Goal: Task Accomplishment & Management: Manage account settings

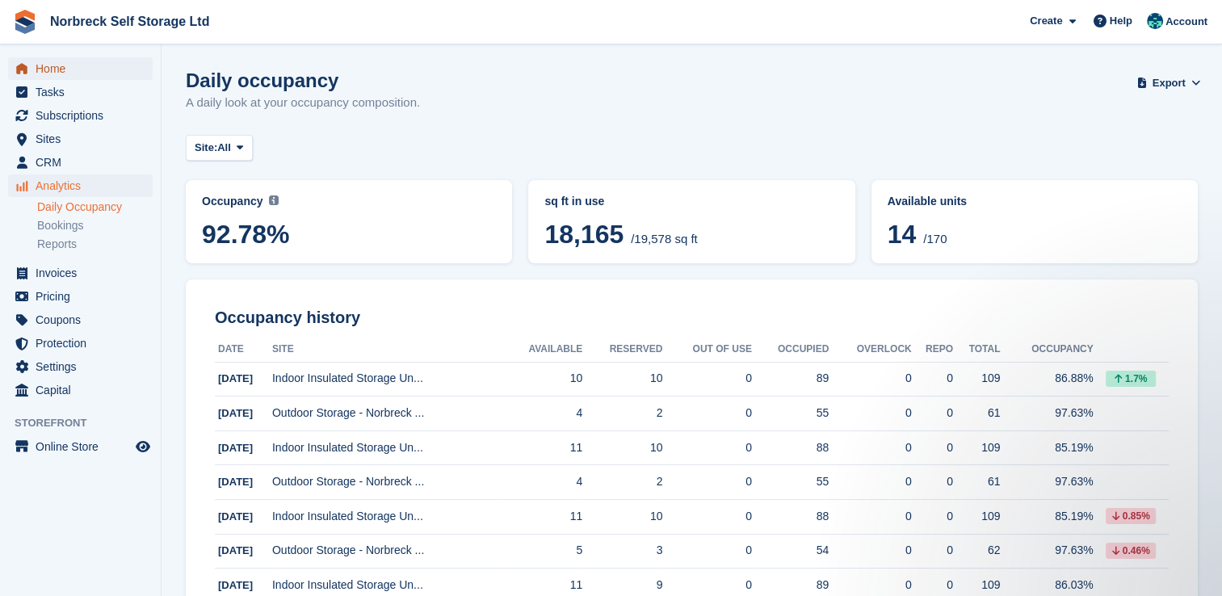
click at [44, 73] on span "Home" at bounding box center [84, 68] width 97 height 23
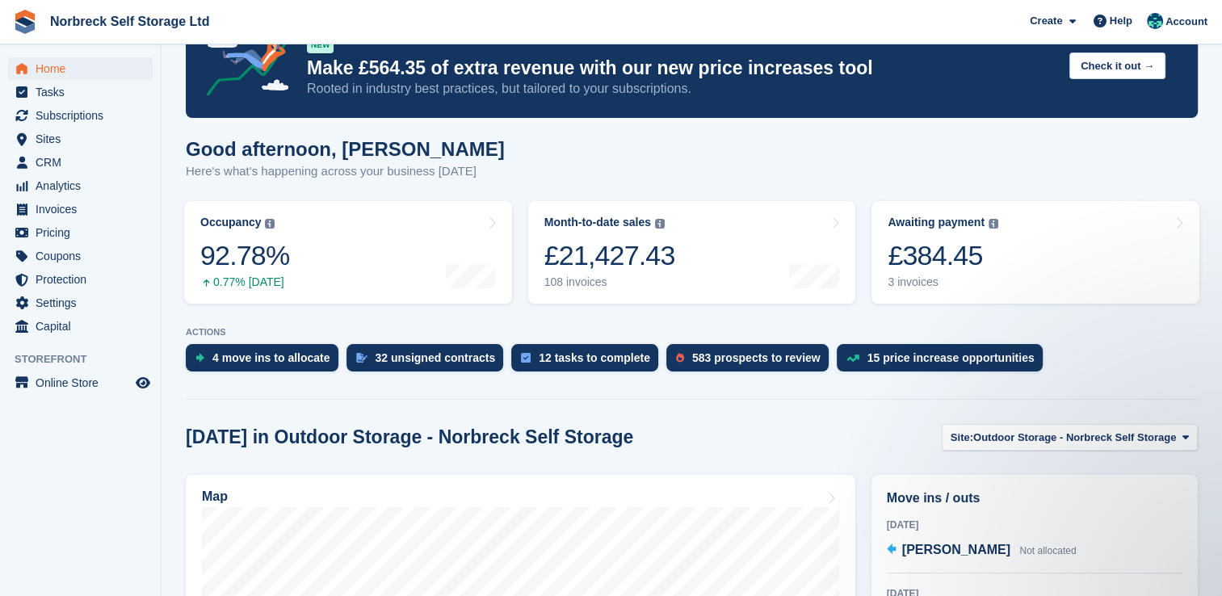
scroll to position [81, 0]
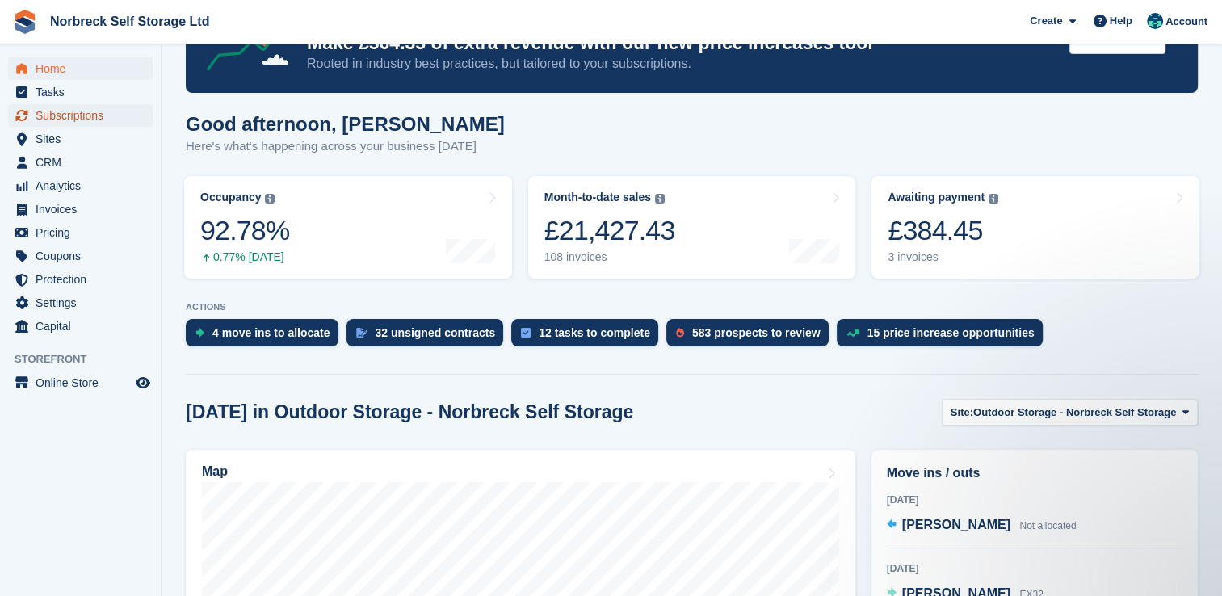
click at [120, 115] on span "Subscriptions" at bounding box center [84, 115] width 97 height 23
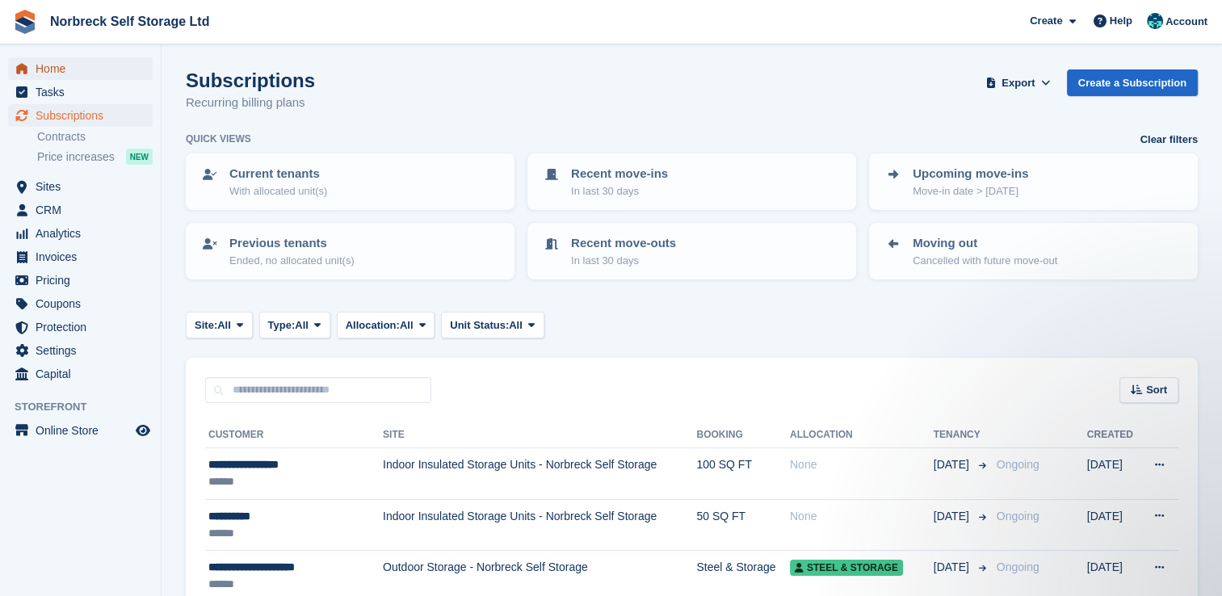
click at [88, 67] on span "Home" at bounding box center [84, 68] width 97 height 23
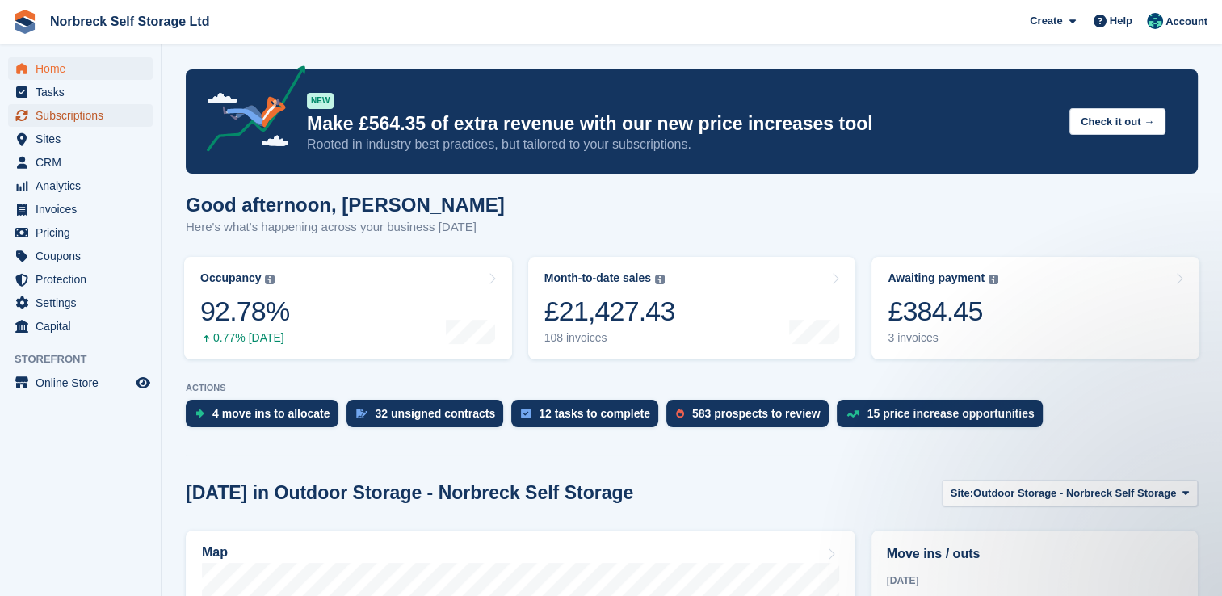
click at [102, 112] on span "Subscriptions" at bounding box center [84, 115] width 97 height 23
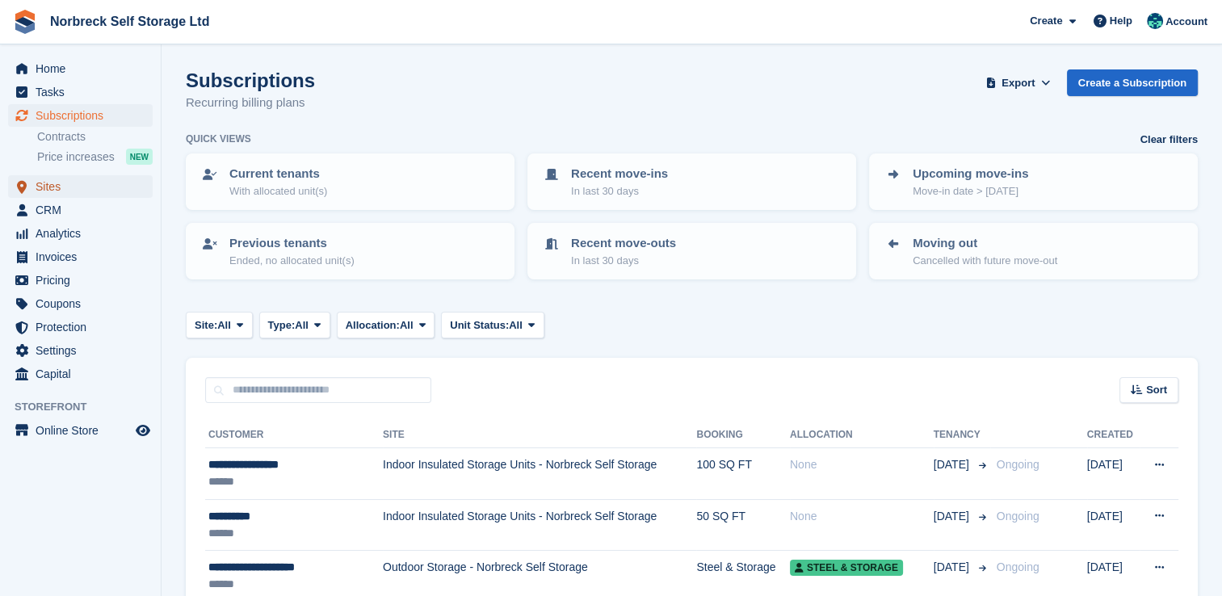
click at [88, 180] on span "Sites" at bounding box center [84, 186] width 97 height 23
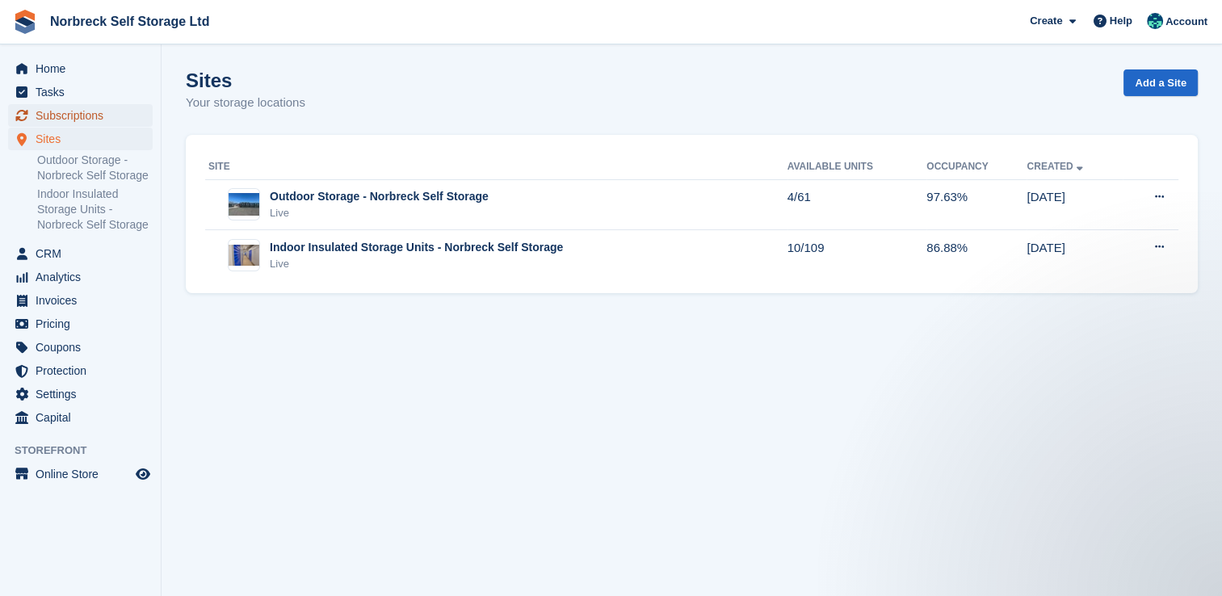
click at [84, 118] on span "Subscriptions" at bounding box center [84, 115] width 97 height 23
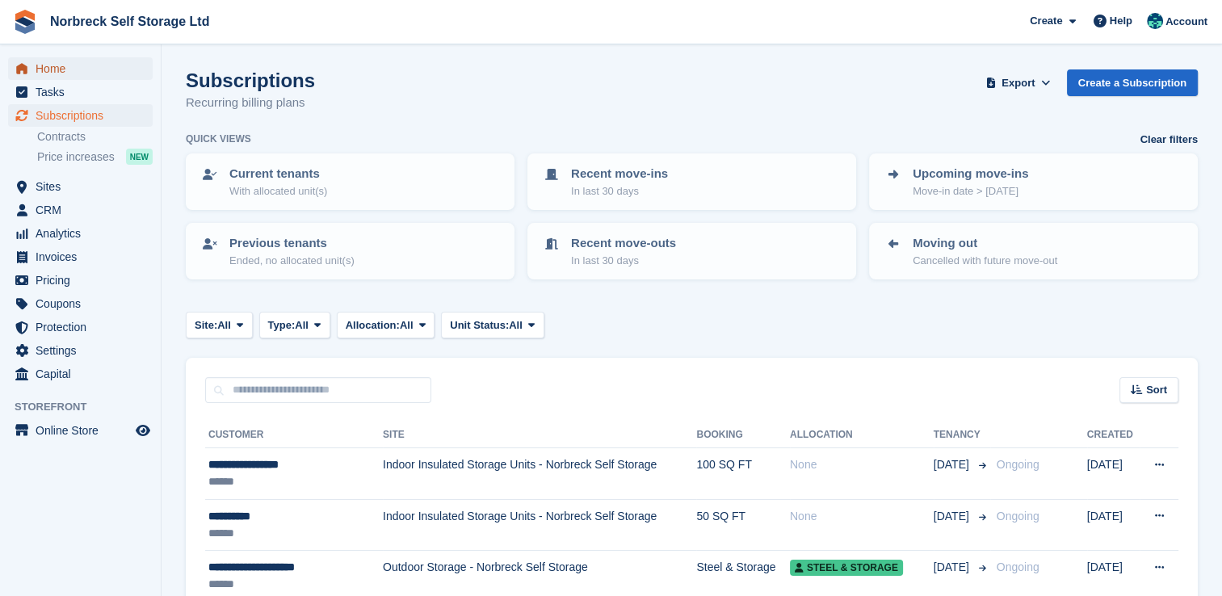
click at [99, 59] on span "Home" at bounding box center [84, 68] width 97 height 23
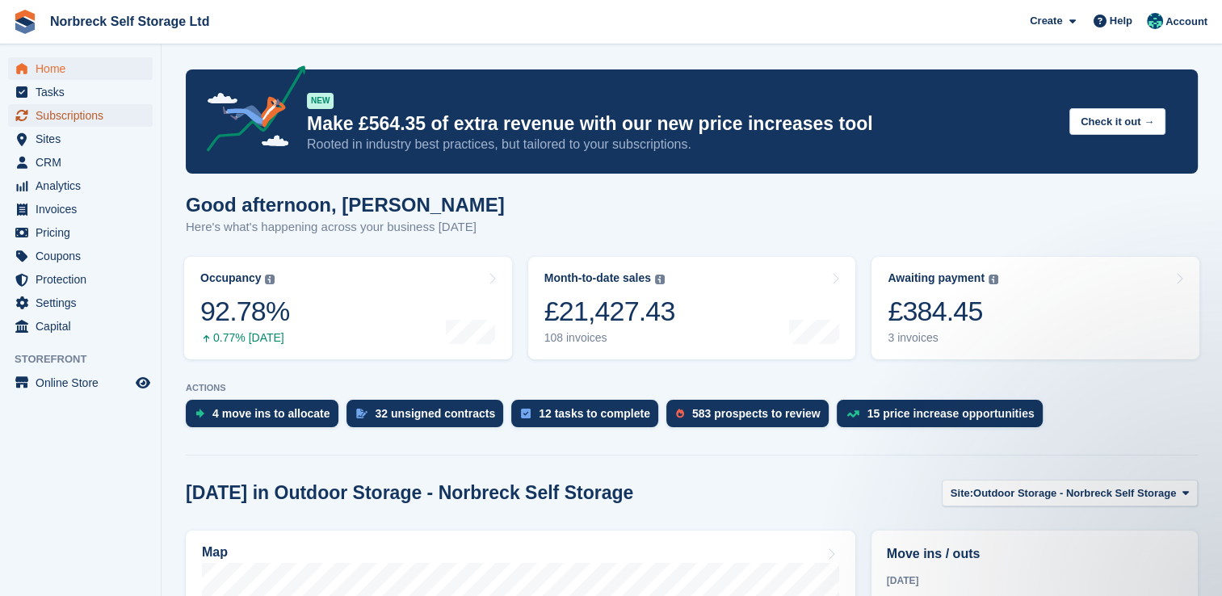
click at [103, 115] on span "Subscriptions" at bounding box center [84, 115] width 97 height 23
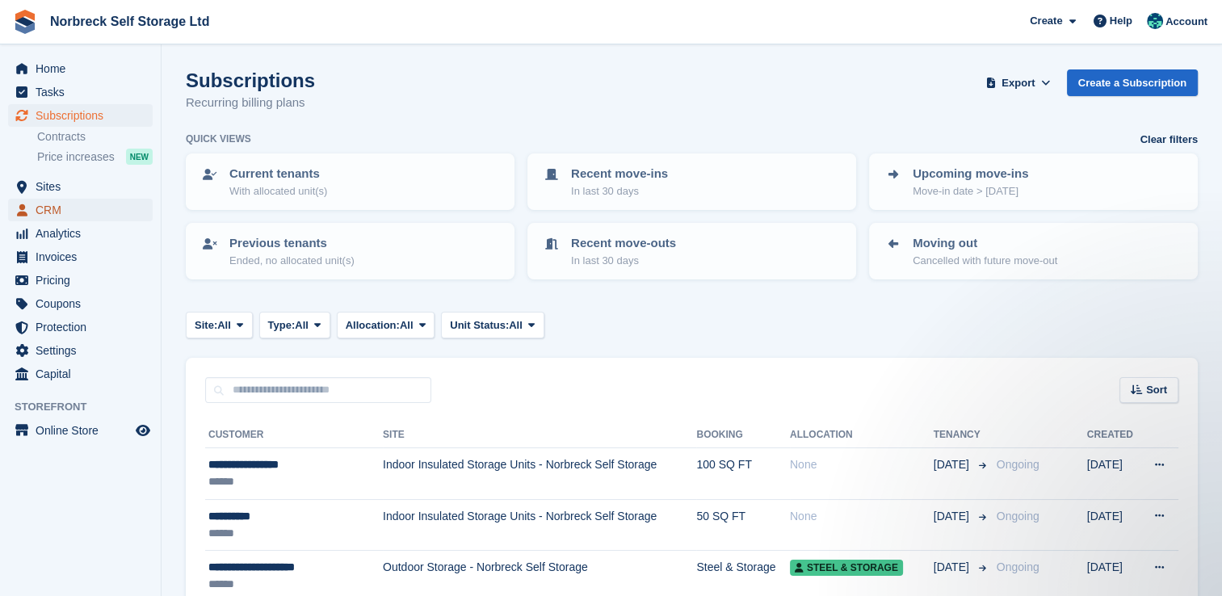
click at [42, 200] on span "CRM" at bounding box center [84, 210] width 97 height 23
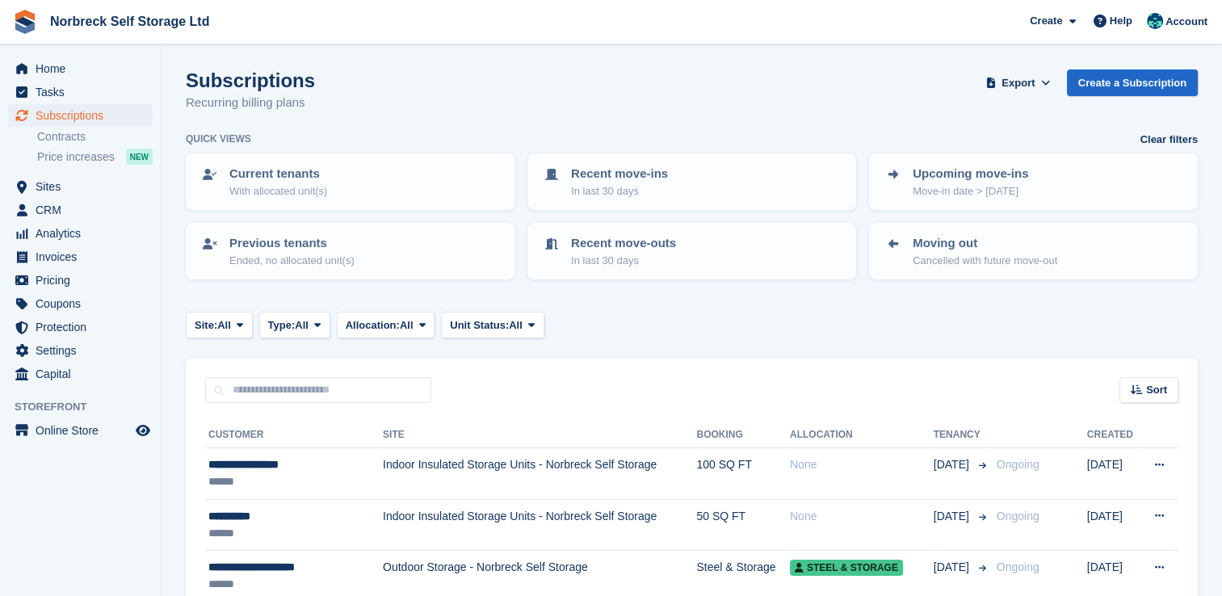
click at [47, 198] on ul "Sites Sites" at bounding box center [80, 186] width 161 height 23
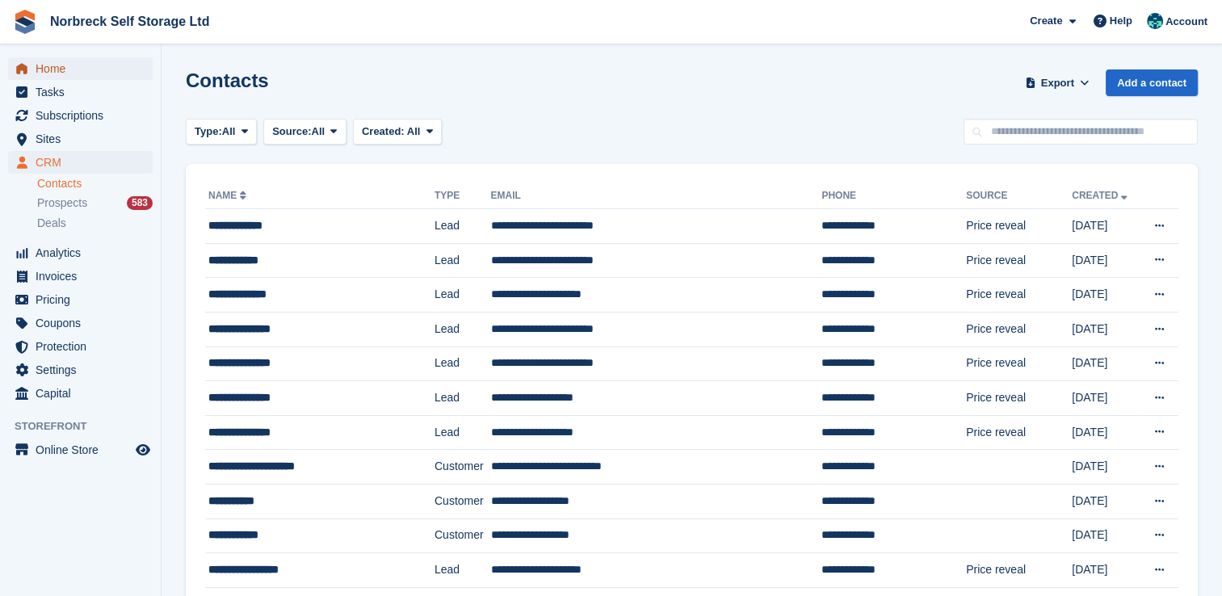
click at [60, 79] on span "Home" at bounding box center [84, 68] width 97 height 23
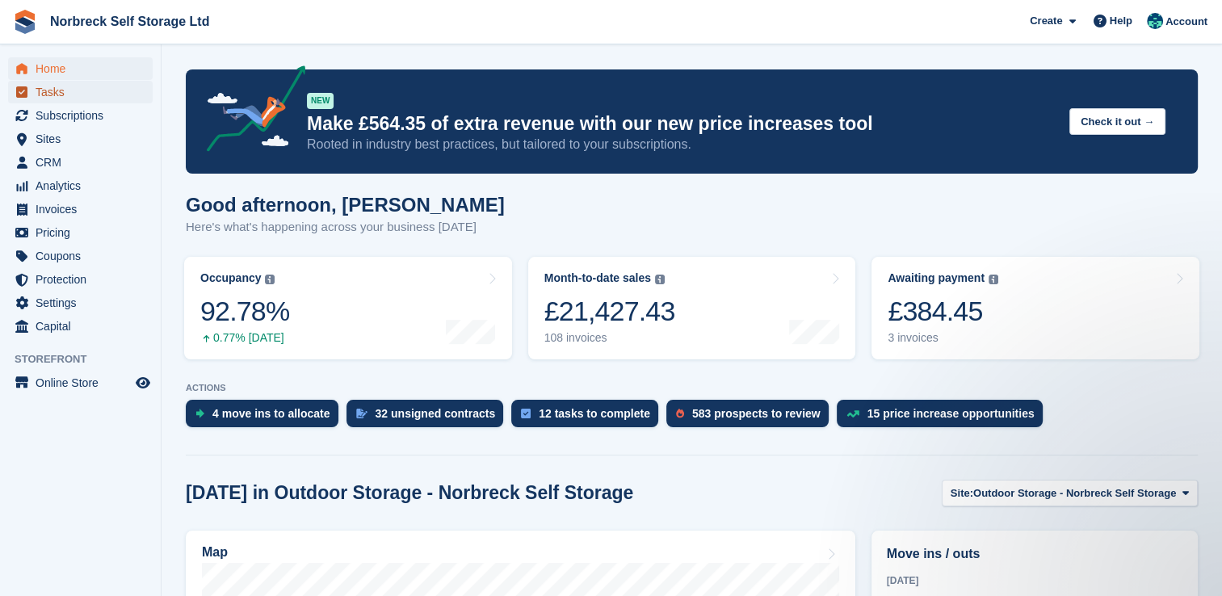
click at [72, 81] on span "Tasks" at bounding box center [84, 92] width 97 height 23
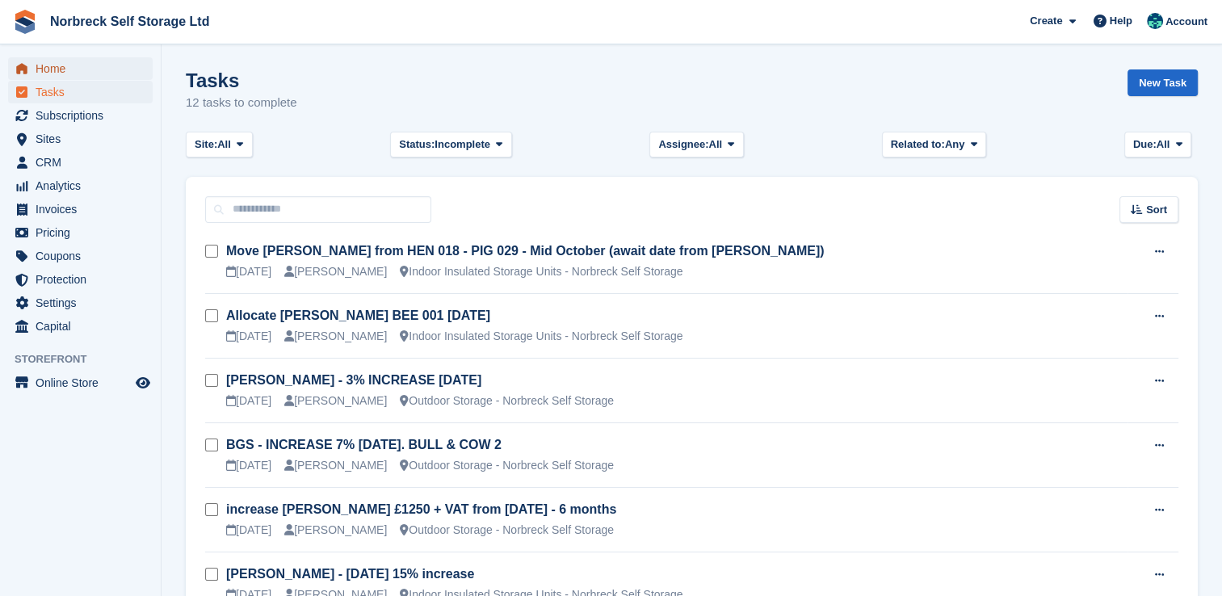
click at [78, 63] on span "Home" at bounding box center [84, 68] width 97 height 23
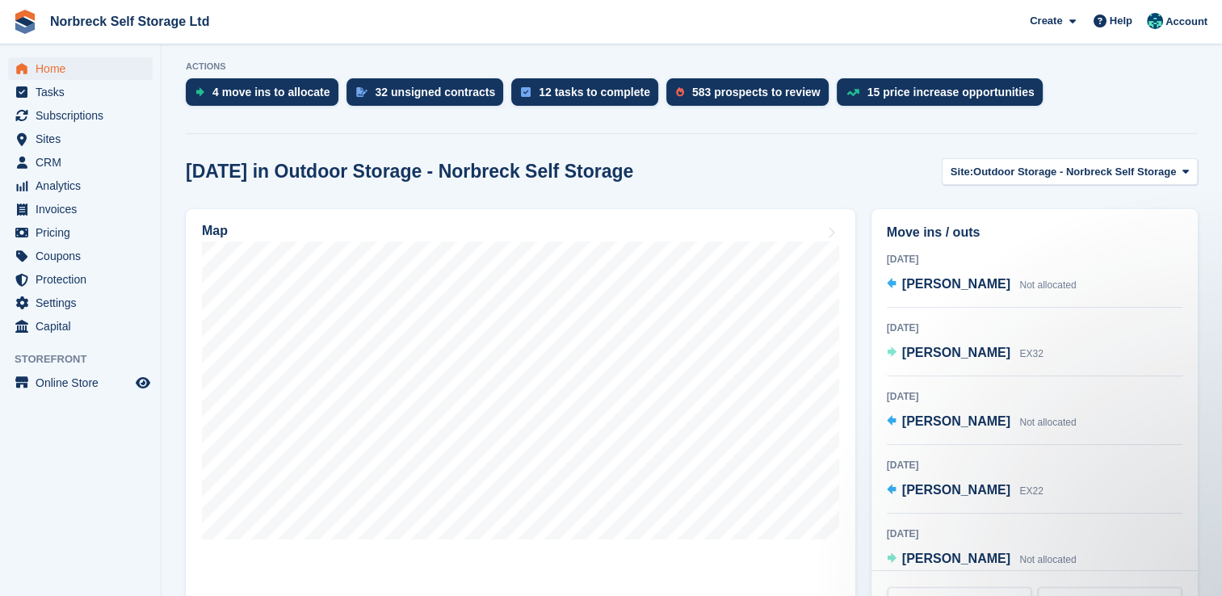
scroll to position [323, 0]
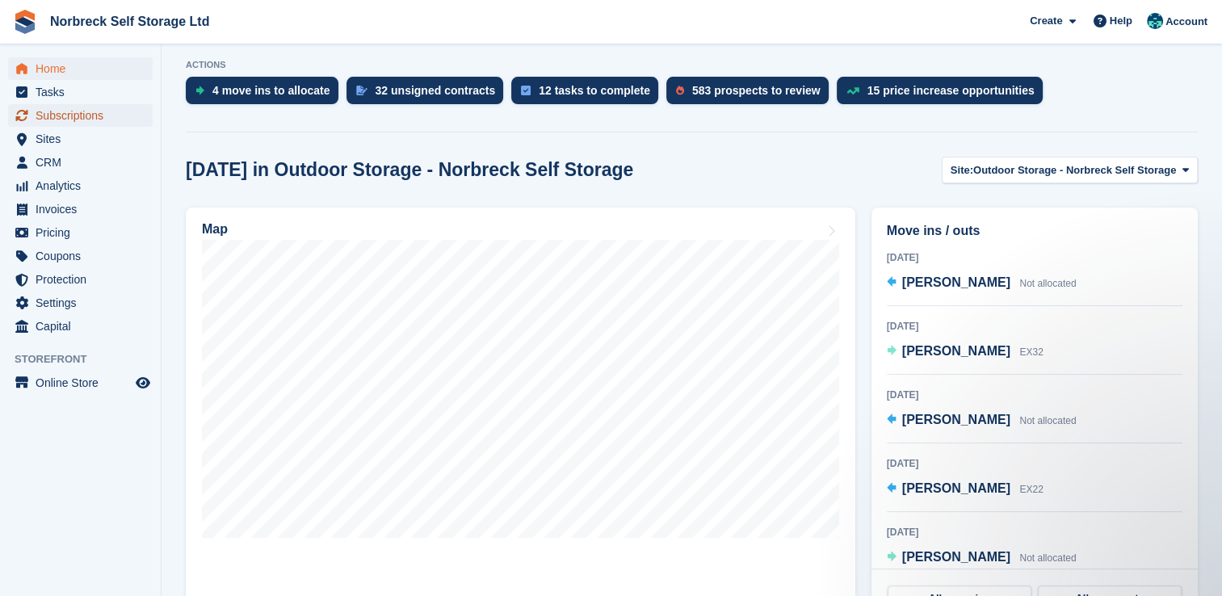
click at [74, 115] on span "Subscriptions" at bounding box center [84, 115] width 97 height 23
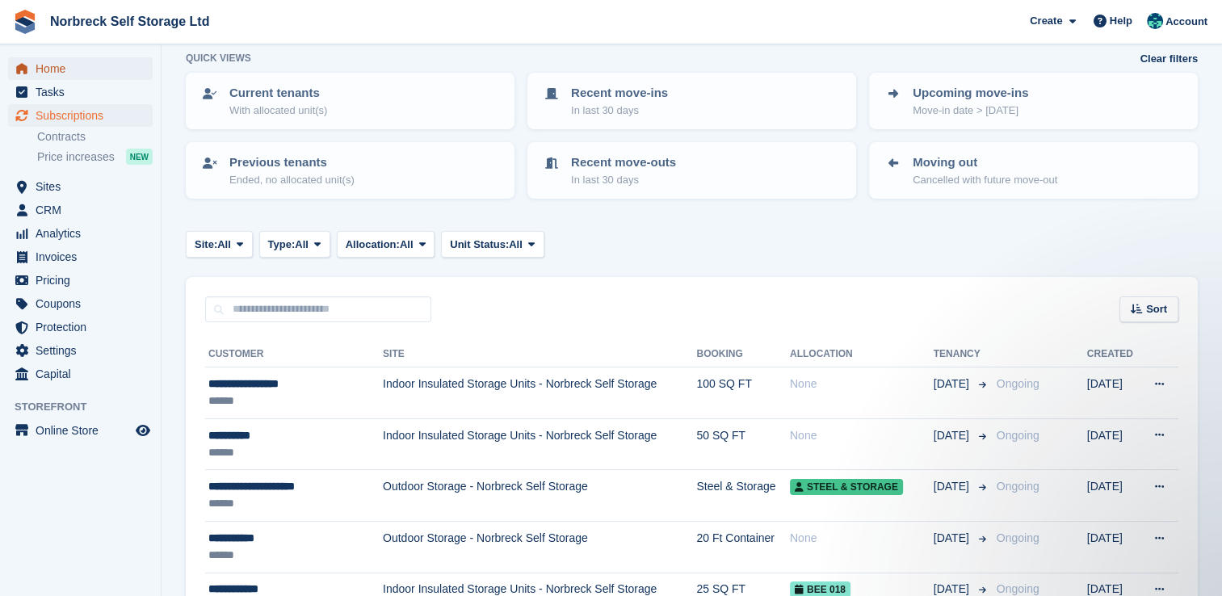
click at [84, 76] on span "Home" at bounding box center [84, 68] width 97 height 23
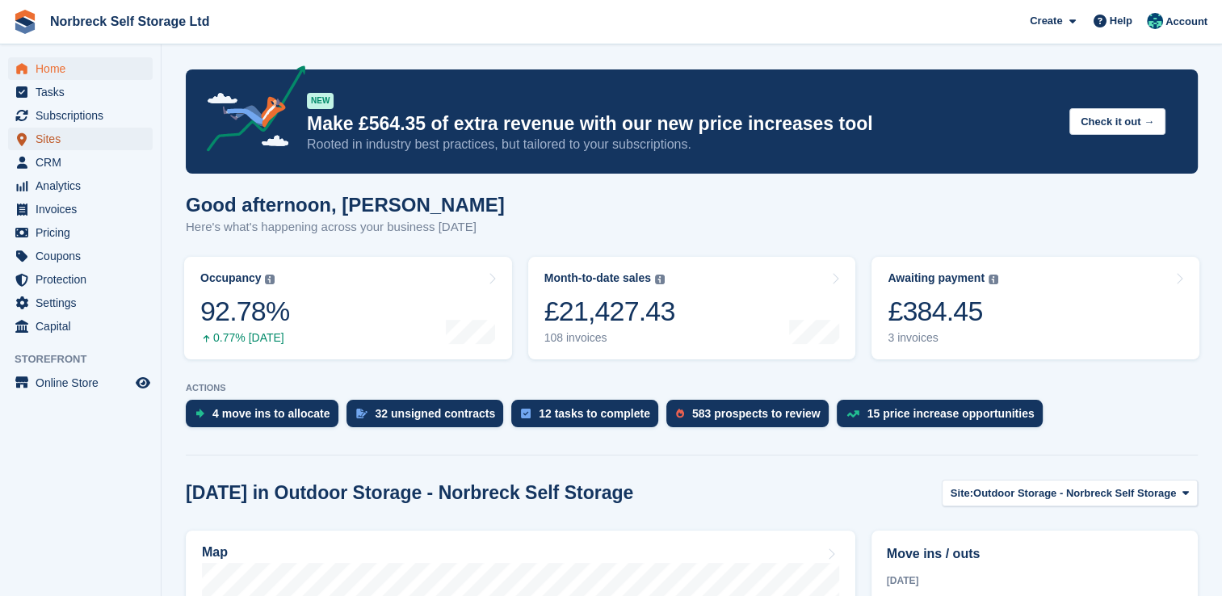
click at [77, 141] on span "Sites" at bounding box center [84, 139] width 97 height 23
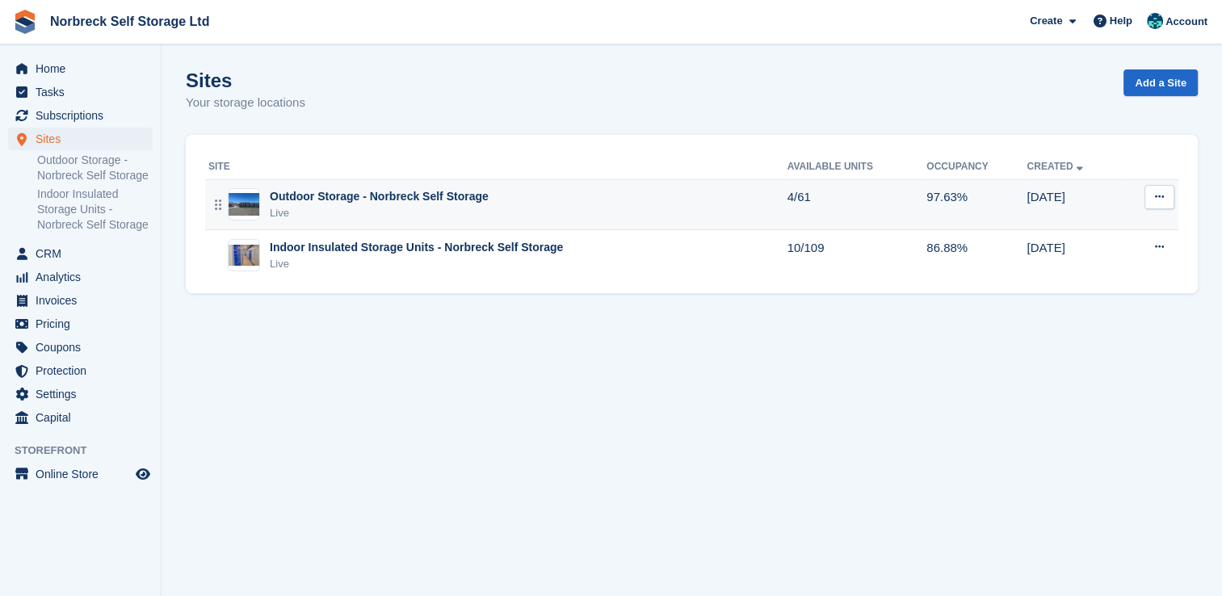
click at [481, 197] on div "Outdoor Storage - Norbreck Self Storage Live" at bounding box center [497, 204] width 579 height 33
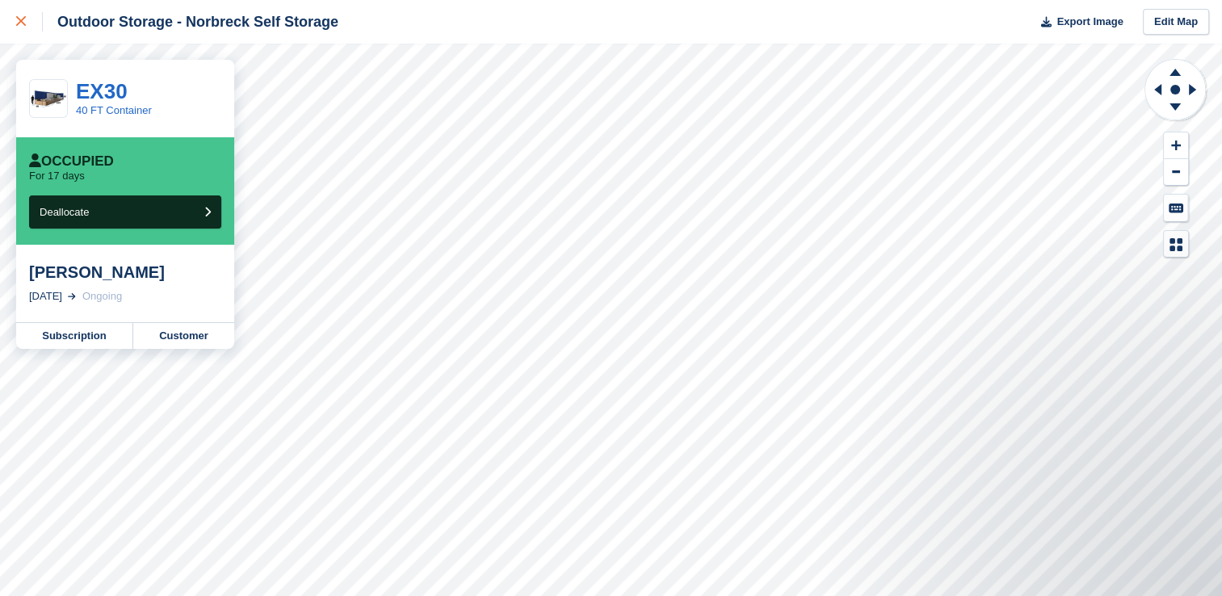
click at [26, 25] on div at bounding box center [29, 21] width 27 height 19
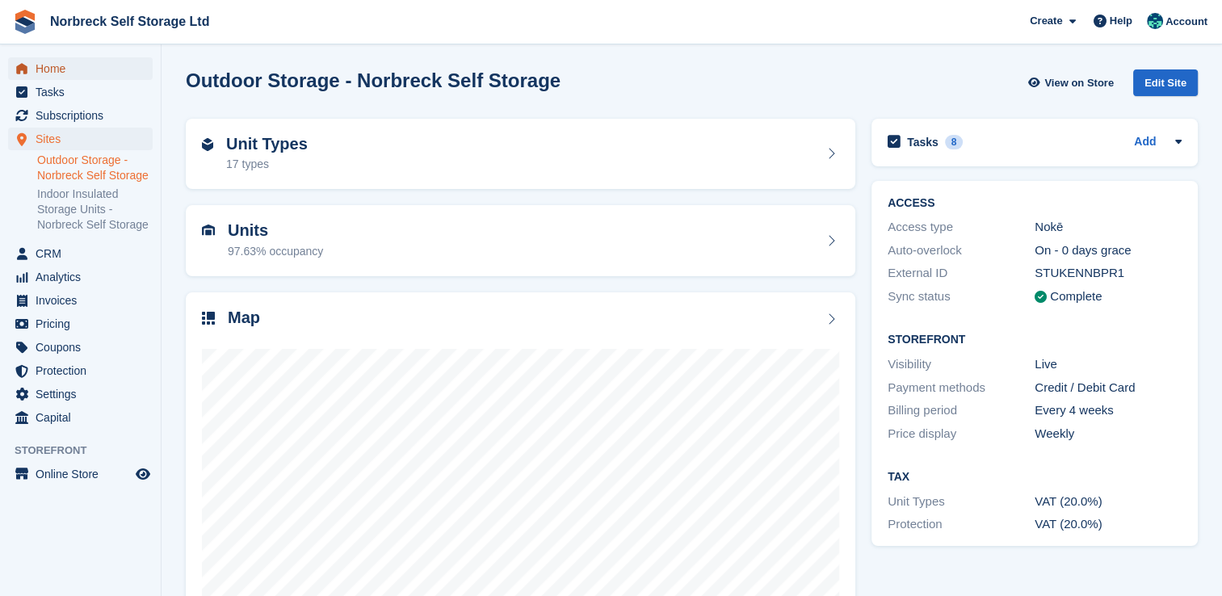
click at [101, 70] on span "Home" at bounding box center [84, 68] width 97 height 23
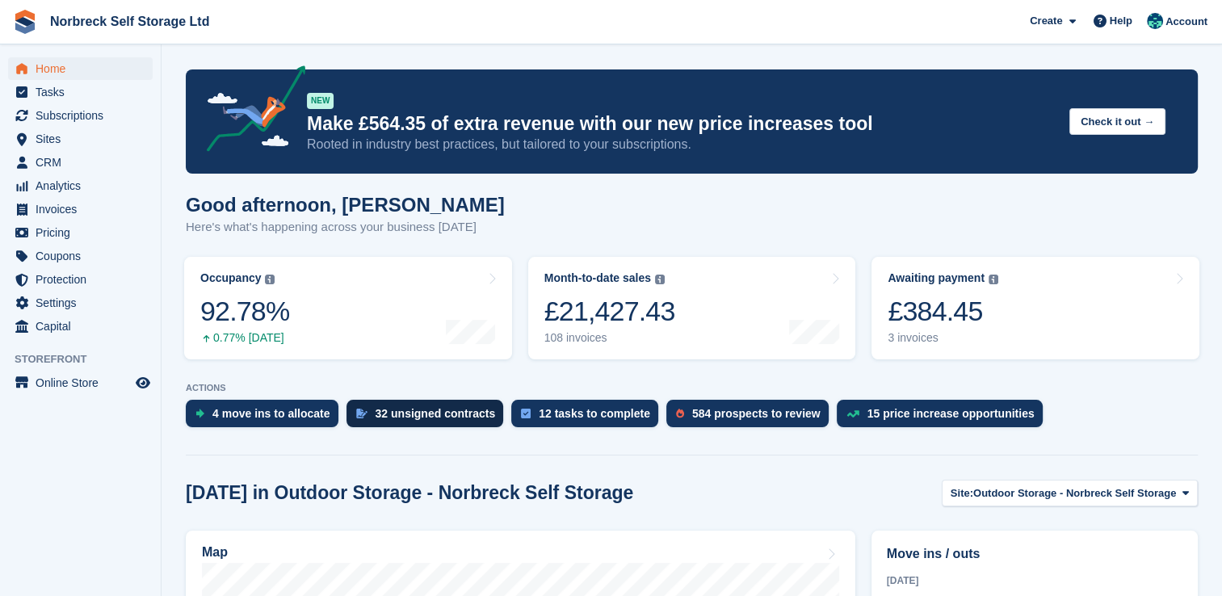
click at [394, 409] on div "32 unsigned contracts" at bounding box center [436, 413] width 120 height 13
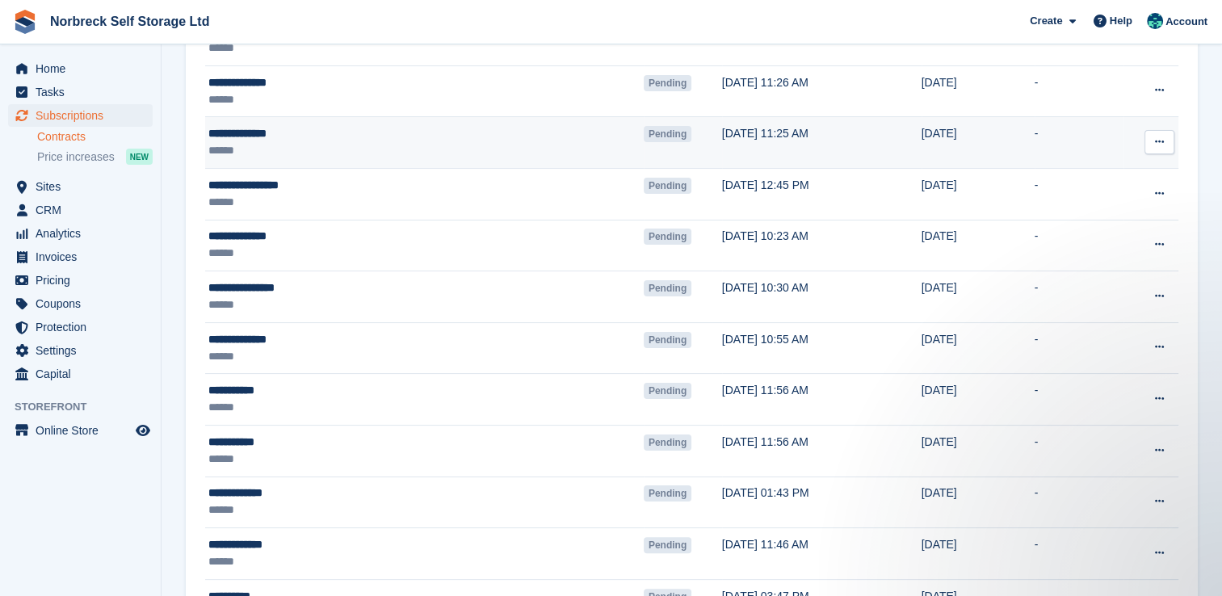
scroll to position [242, 0]
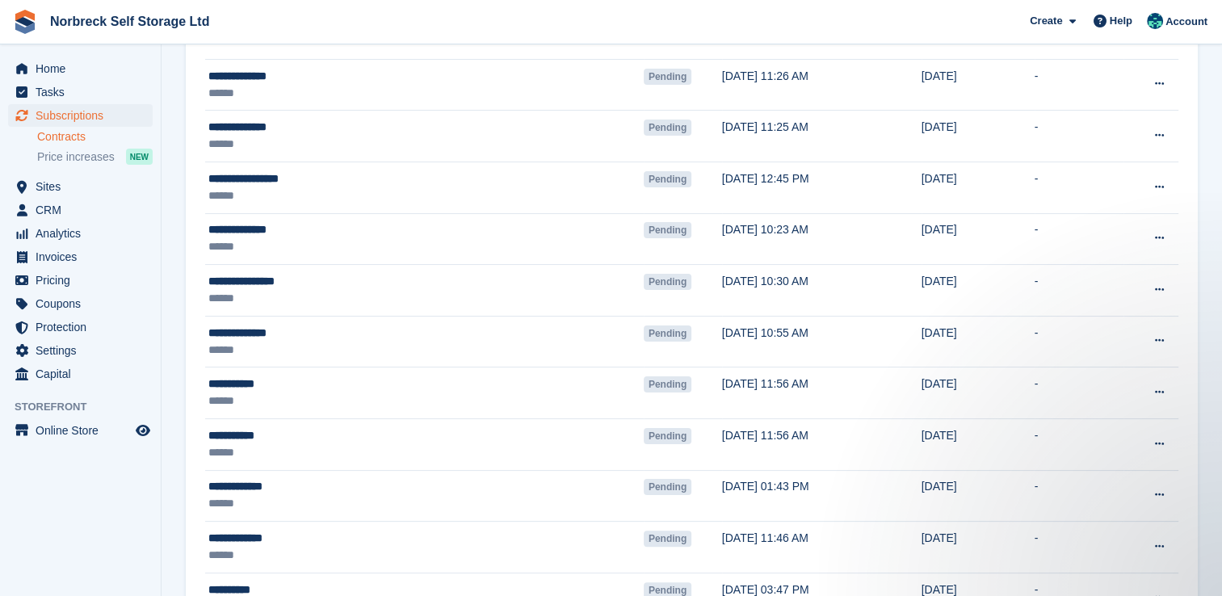
click at [82, 57] on div "Home Tasks Subscriptions Subscriptions Subscriptions Contracts Price increases …" at bounding box center [80, 218] width 161 height 335
click at [82, 69] on span "Home" at bounding box center [84, 68] width 97 height 23
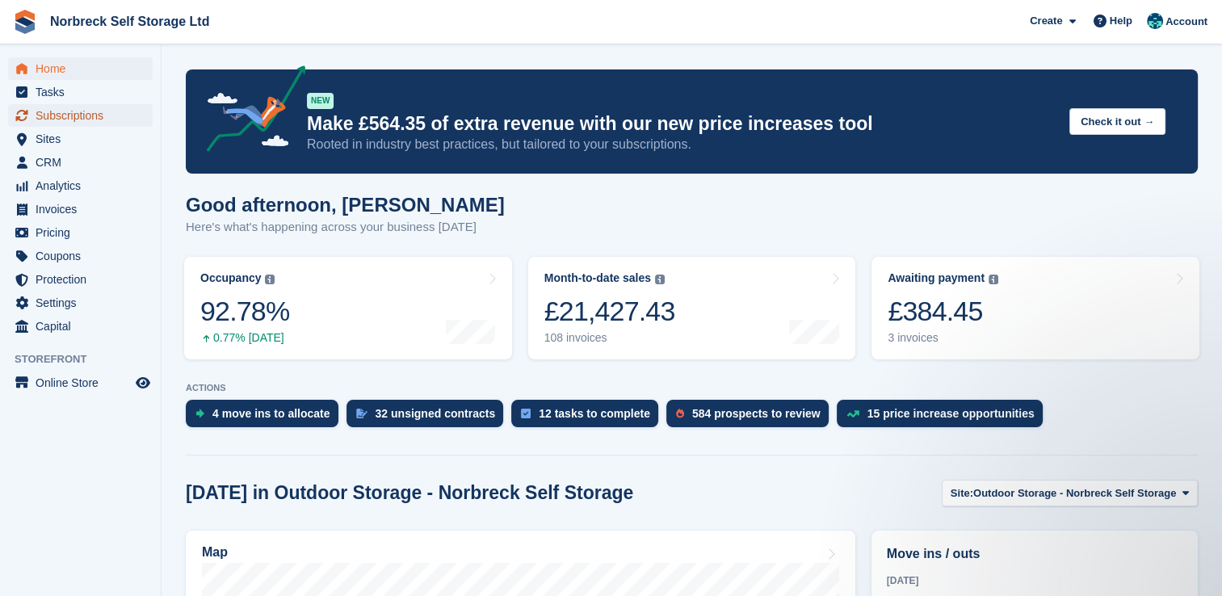
click at [111, 115] on span "Subscriptions" at bounding box center [84, 115] width 97 height 23
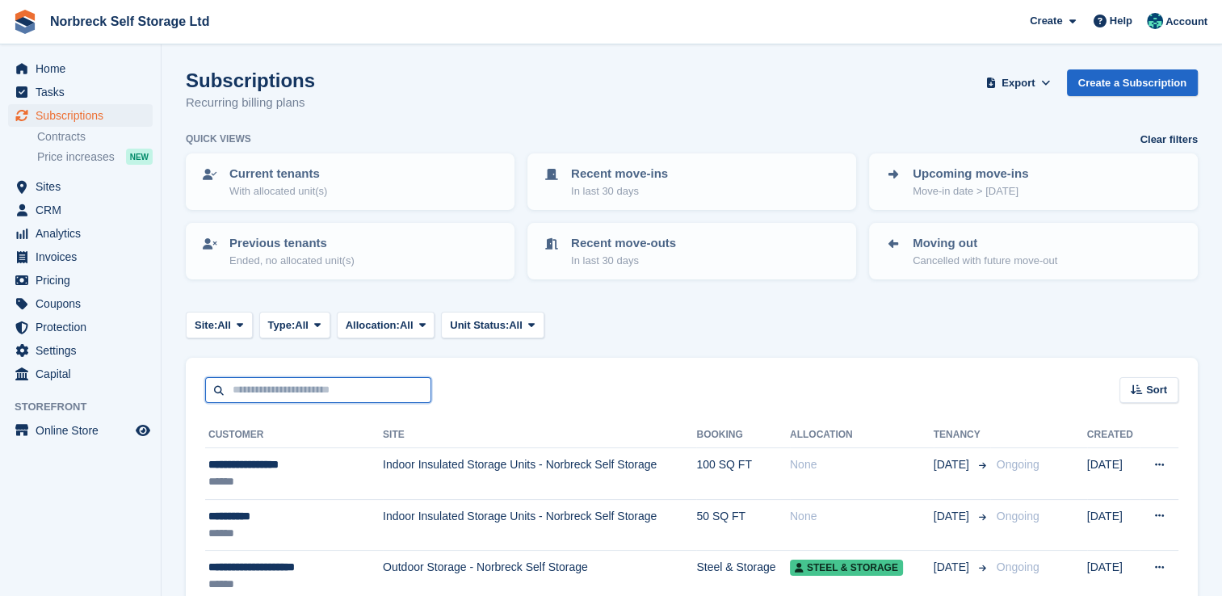
click at [275, 391] on input "text" at bounding box center [318, 390] width 226 height 27
type input "*****"
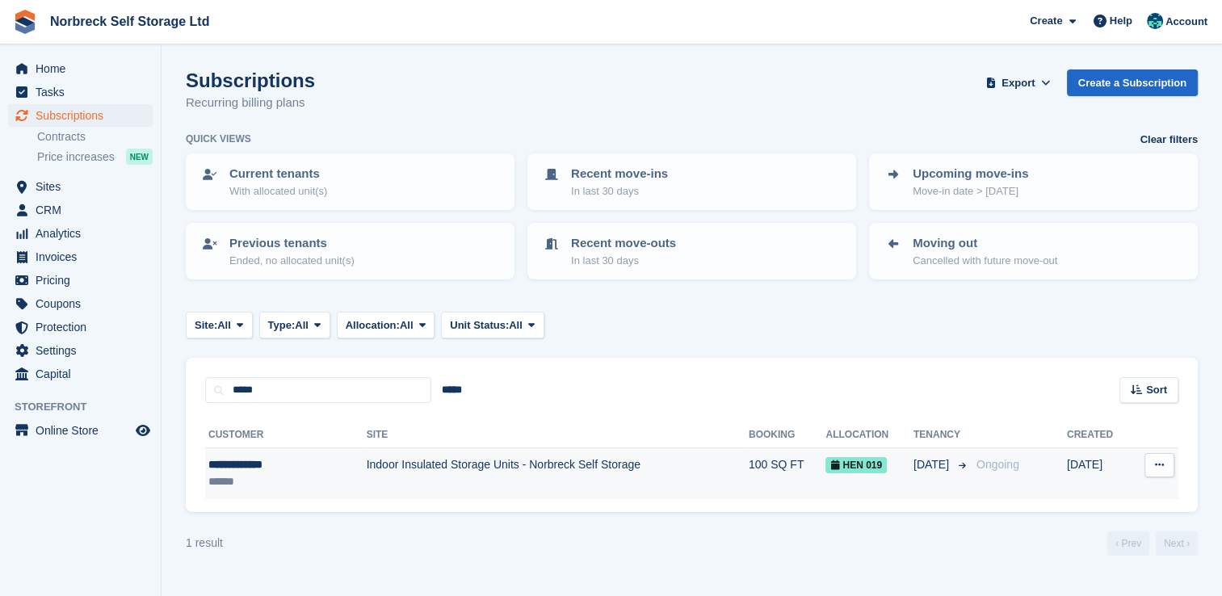
click at [594, 452] on td "Indoor Insulated Storage Units - Norbreck Self Storage" at bounding box center [558, 473] width 382 height 51
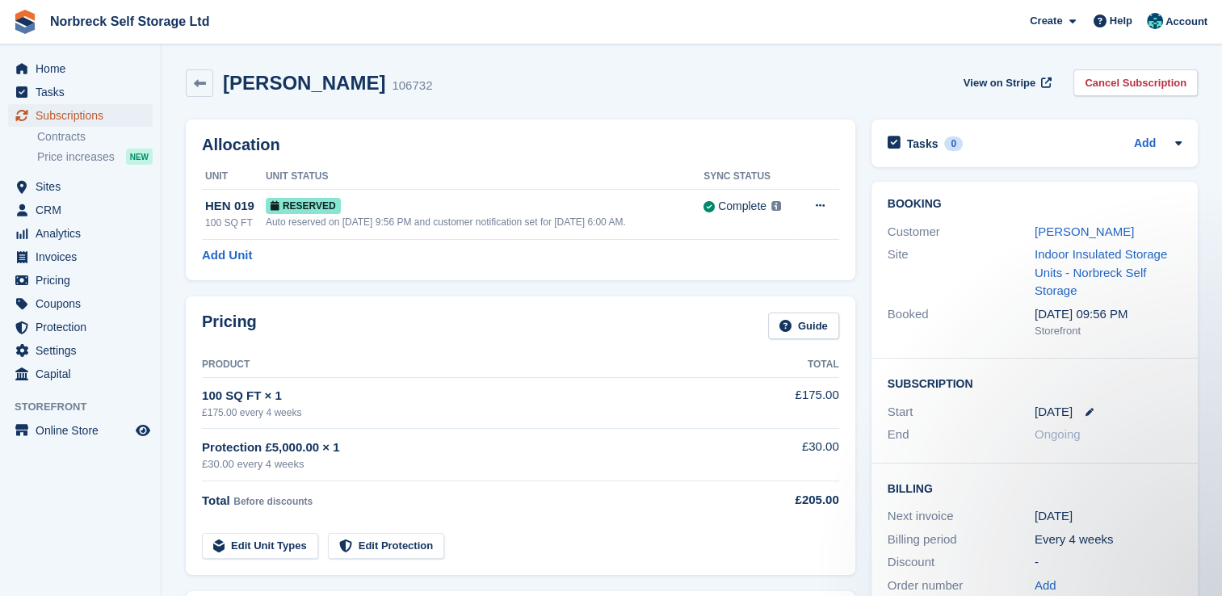
drag, startPoint x: 98, startPoint y: 115, endPoint x: 123, endPoint y: 114, distance: 25.1
click at [98, 115] on span "Subscriptions" at bounding box center [84, 115] width 97 height 23
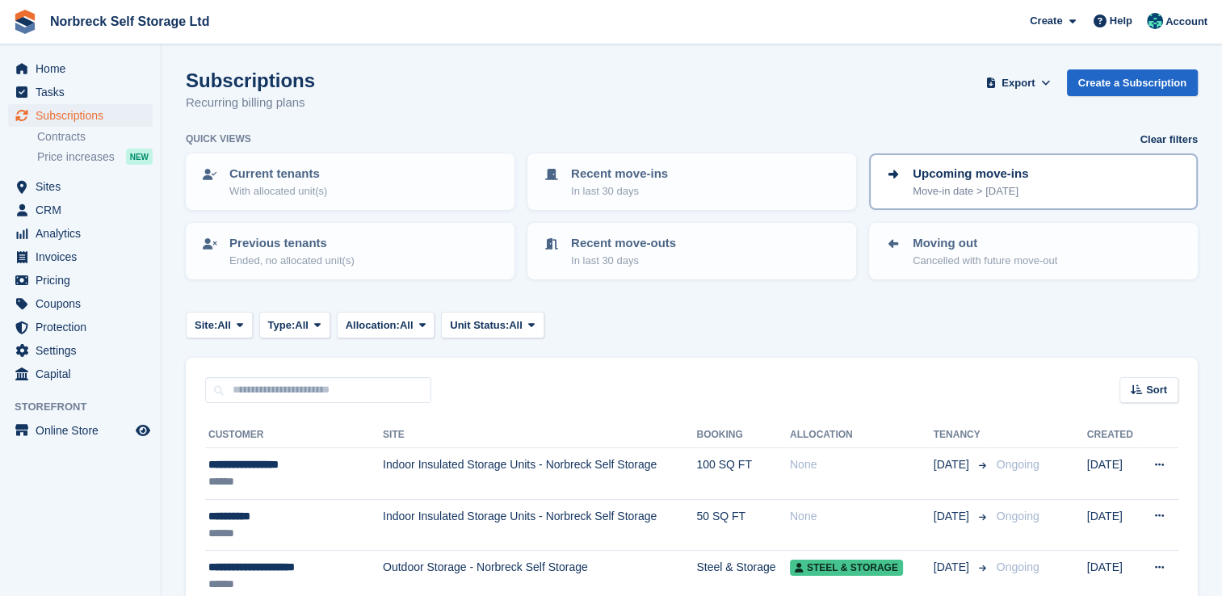
click at [957, 206] on link "Upcoming move-ins Move-in date > today" at bounding box center [1034, 181] width 326 height 53
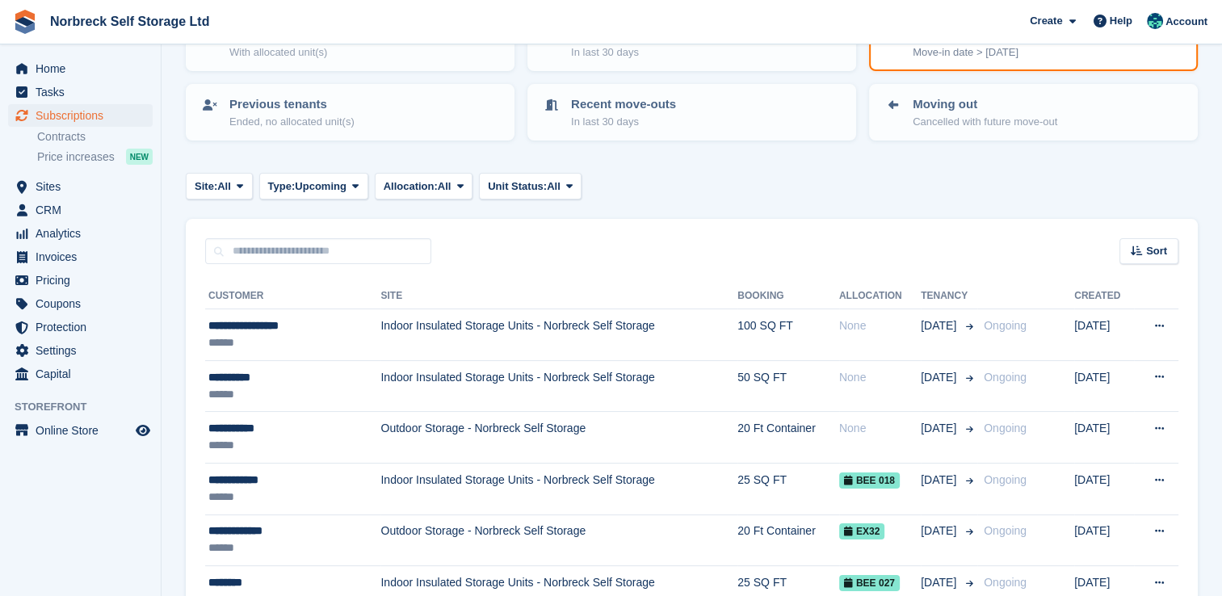
scroll to position [162, 0]
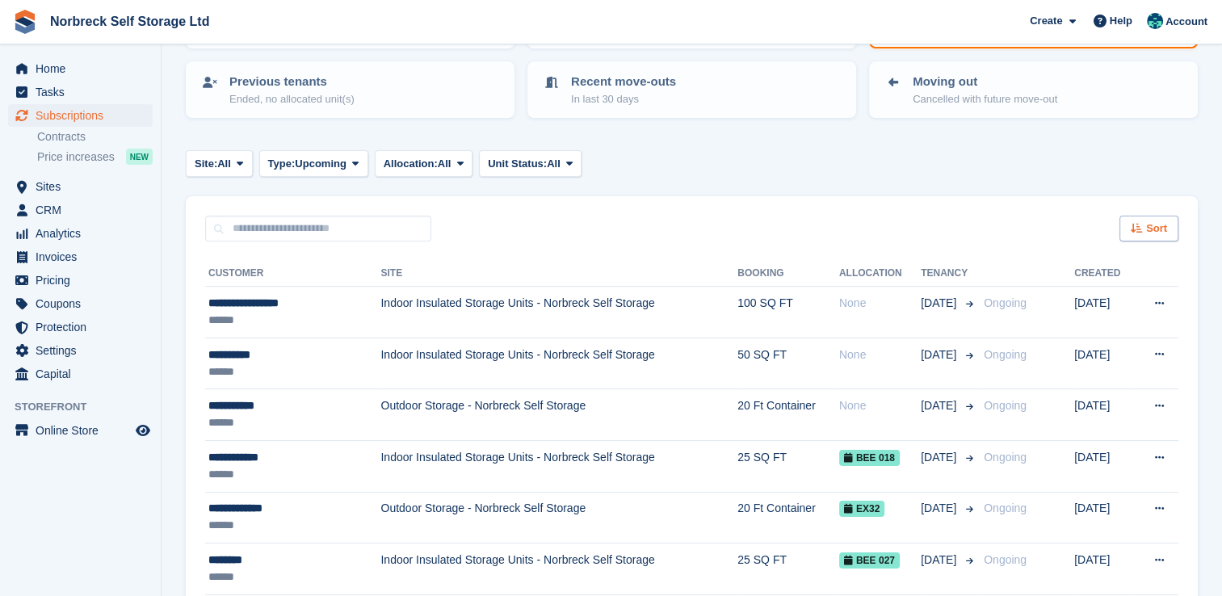
click at [1149, 231] on span "Sort" at bounding box center [1156, 229] width 21 height 16
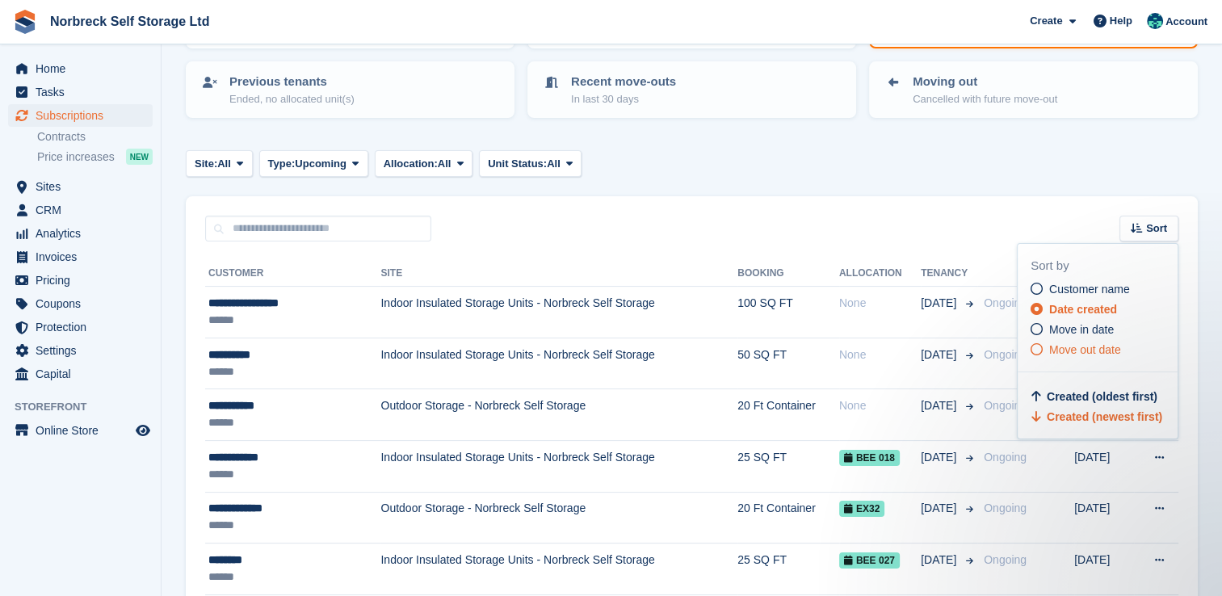
scroll to position [0, 0]
click at [1111, 335] on div "Move in date" at bounding box center [1104, 329] width 147 height 17
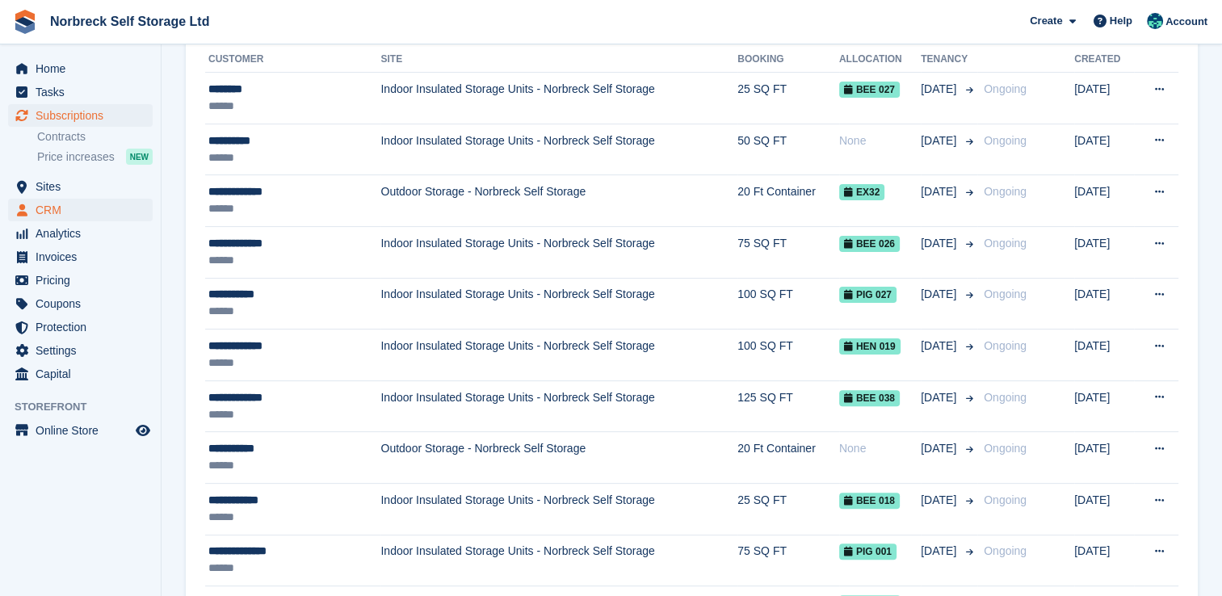
scroll to position [378, 0]
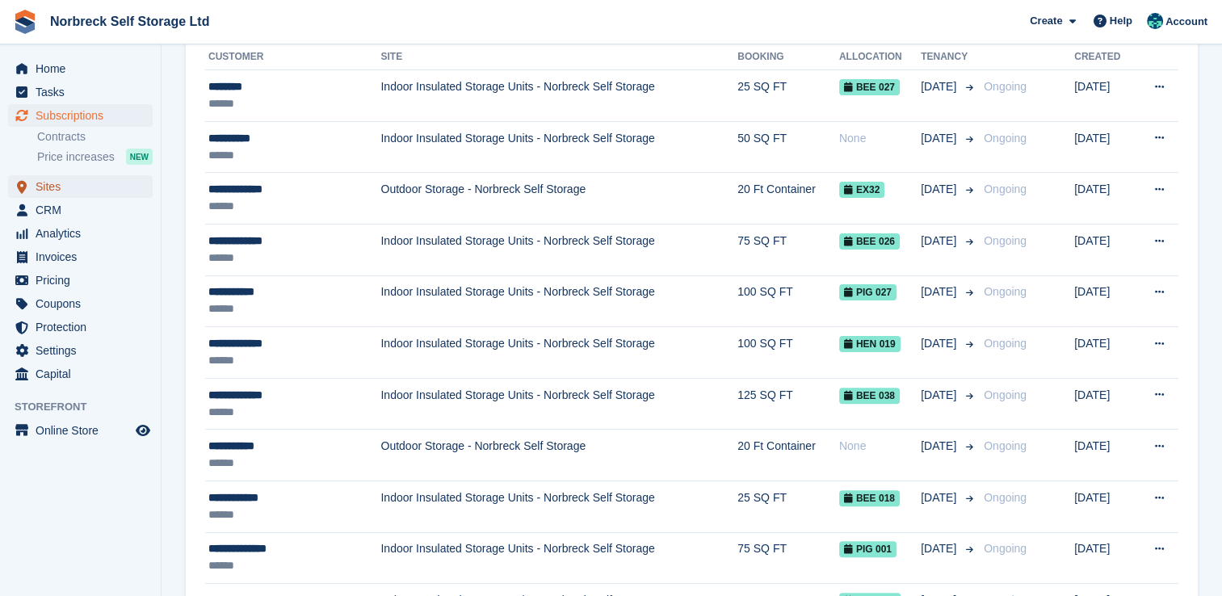
click at [74, 194] on span "Sites" at bounding box center [84, 186] width 97 height 23
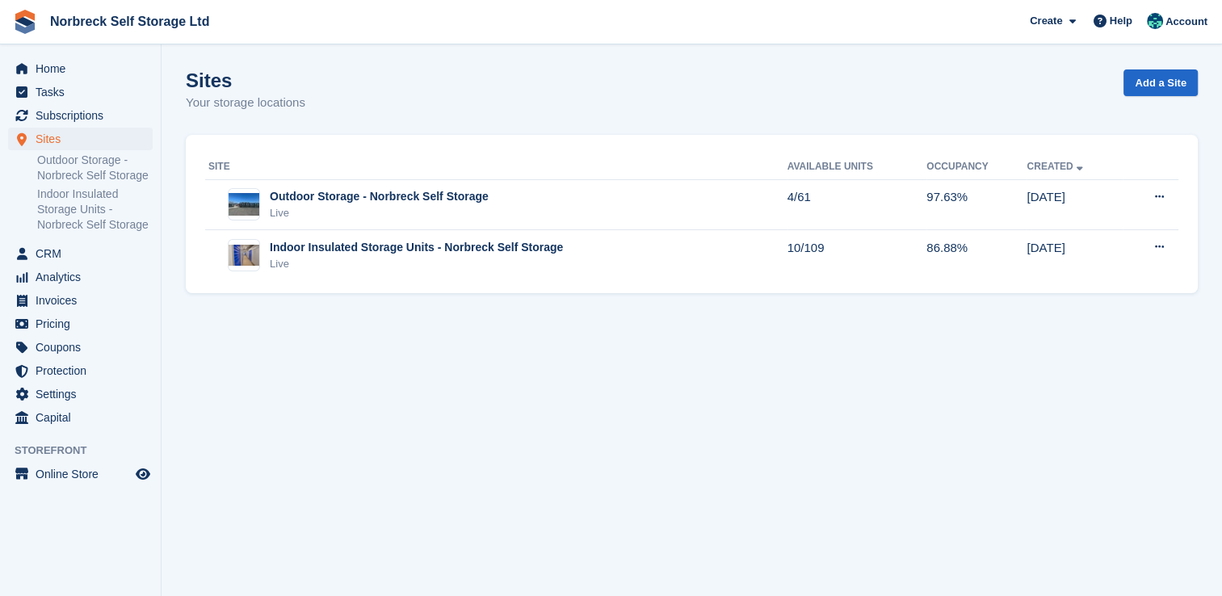
click at [565, 170] on th "Site" at bounding box center [496, 167] width 582 height 26
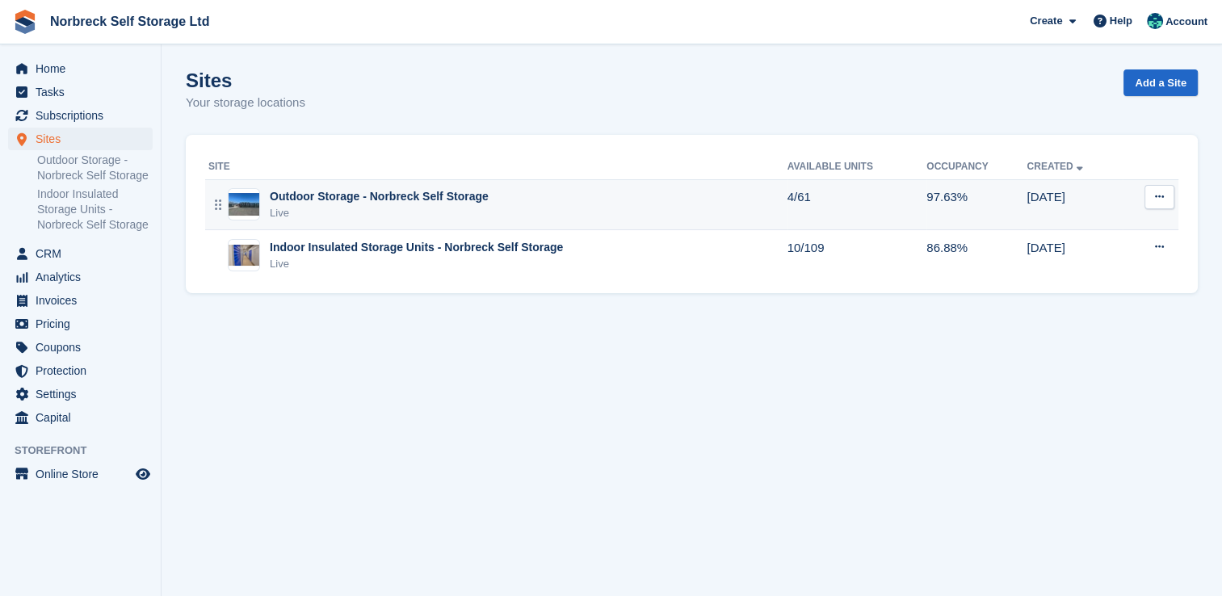
click at [558, 182] on td "Outdoor Storage - Norbreck Self Storage Live" at bounding box center [496, 204] width 582 height 51
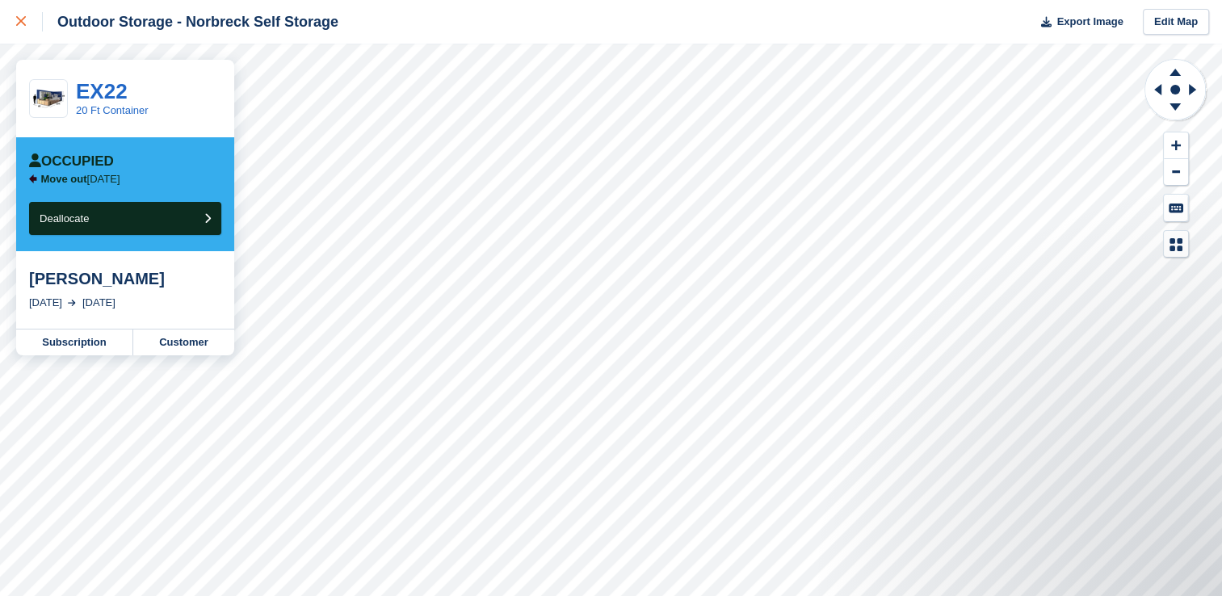
click at [27, 33] on link at bounding box center [21, 22] width 43 height 44
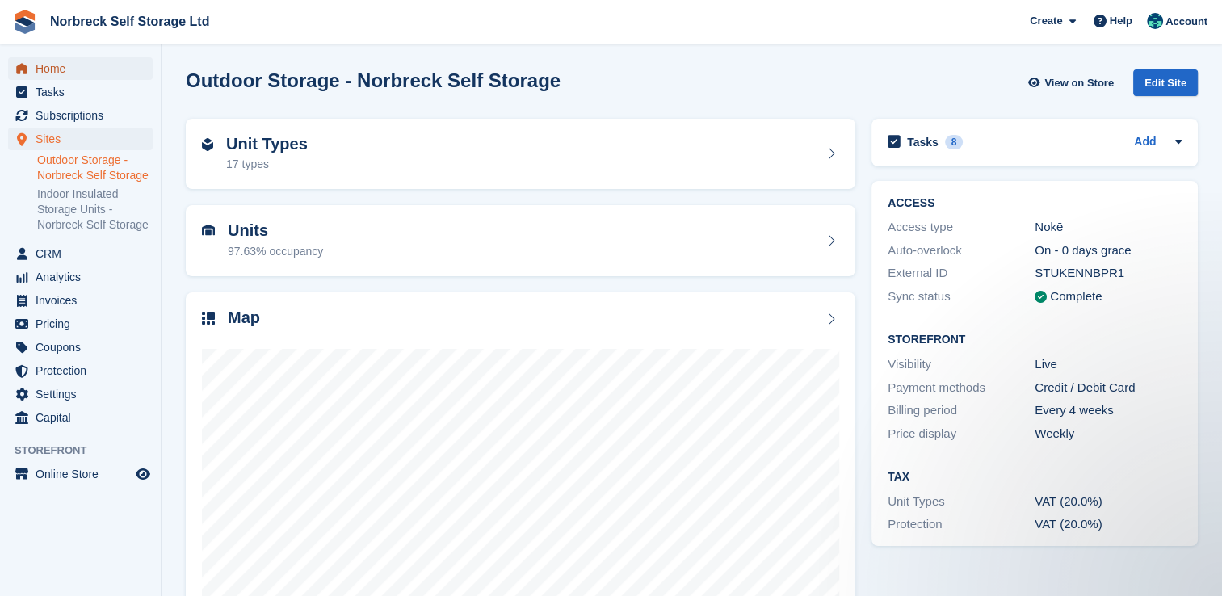
click at [78, 60] on span "Home" at bounding box center [84, 68] width 97 height 23
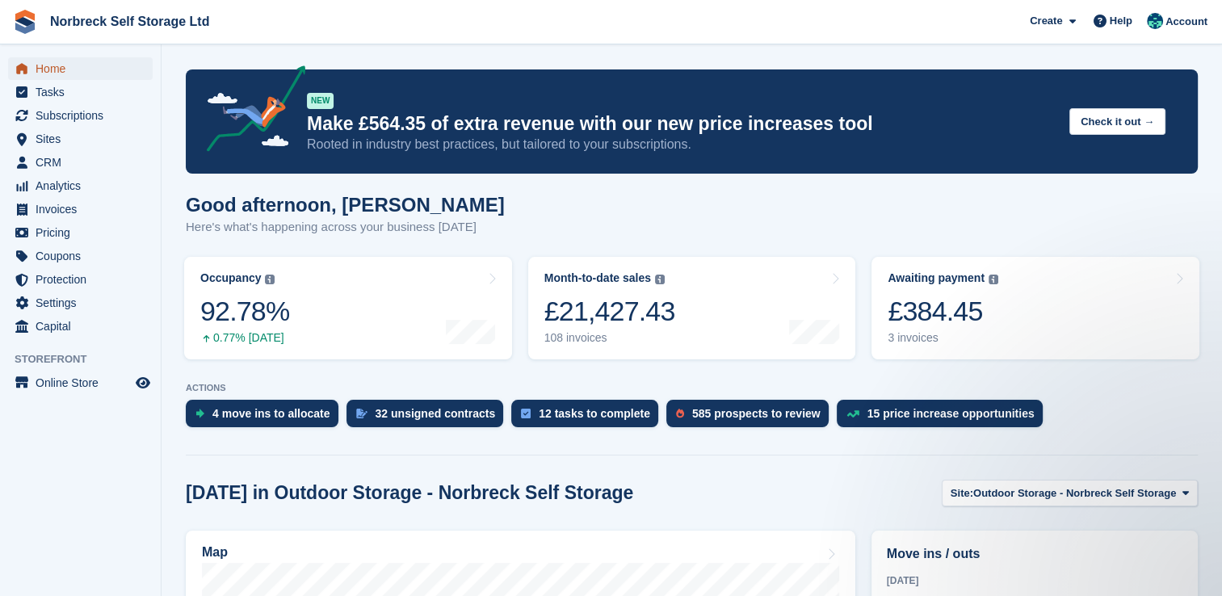
click at [26, 60] on span "menu" at bounding box center [21, 68] width 19 height 19
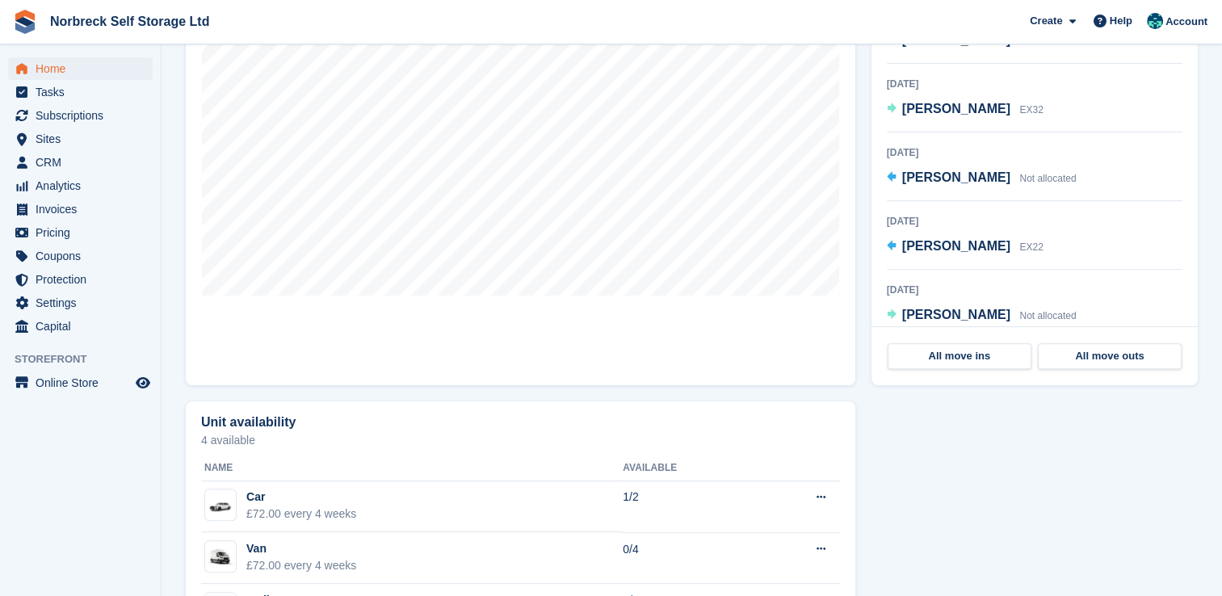
scroll to position [404, 0]
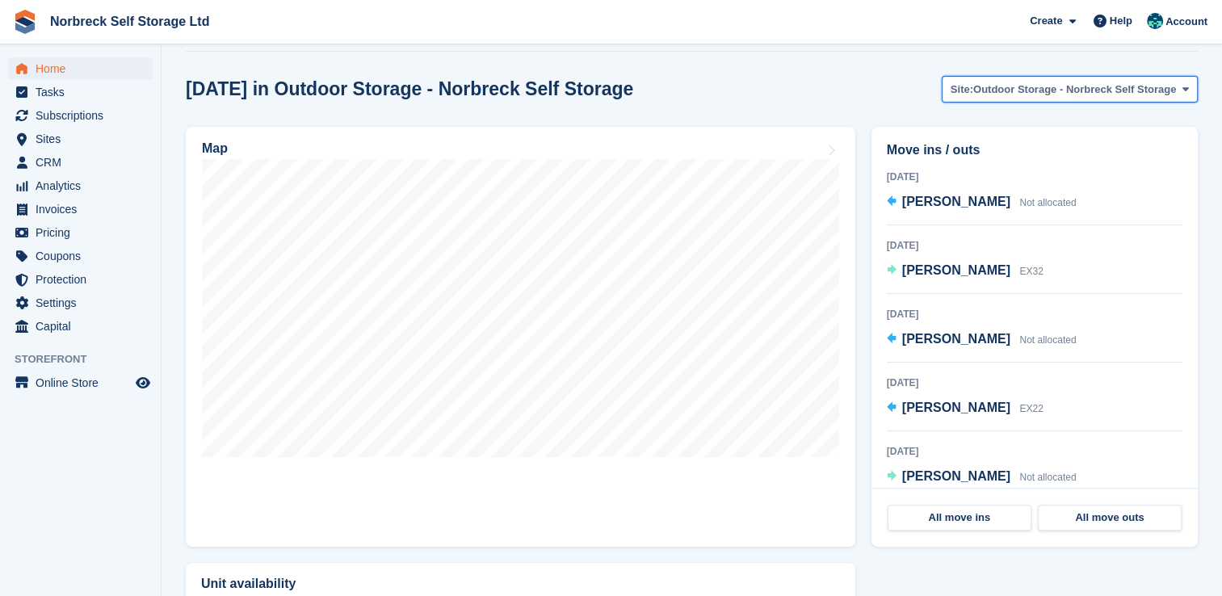
click at [1113, 86] on span "Outdoor Storage - Norbreck Self Storage" at bounding box center [1074, 90] width 203 height 16
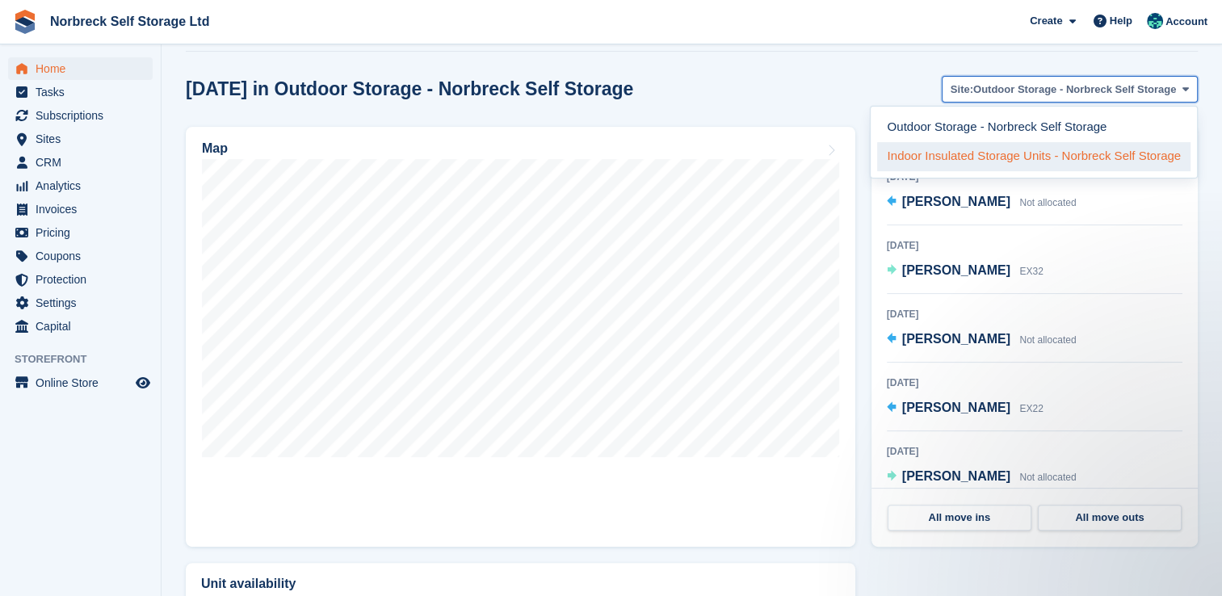
scroll to position [0, 0]
click at [981, 160] on link "Indoor Insulated Storage Units - Norbreck Self Storage" at bounding box center [1033, 156] width 313 height 29
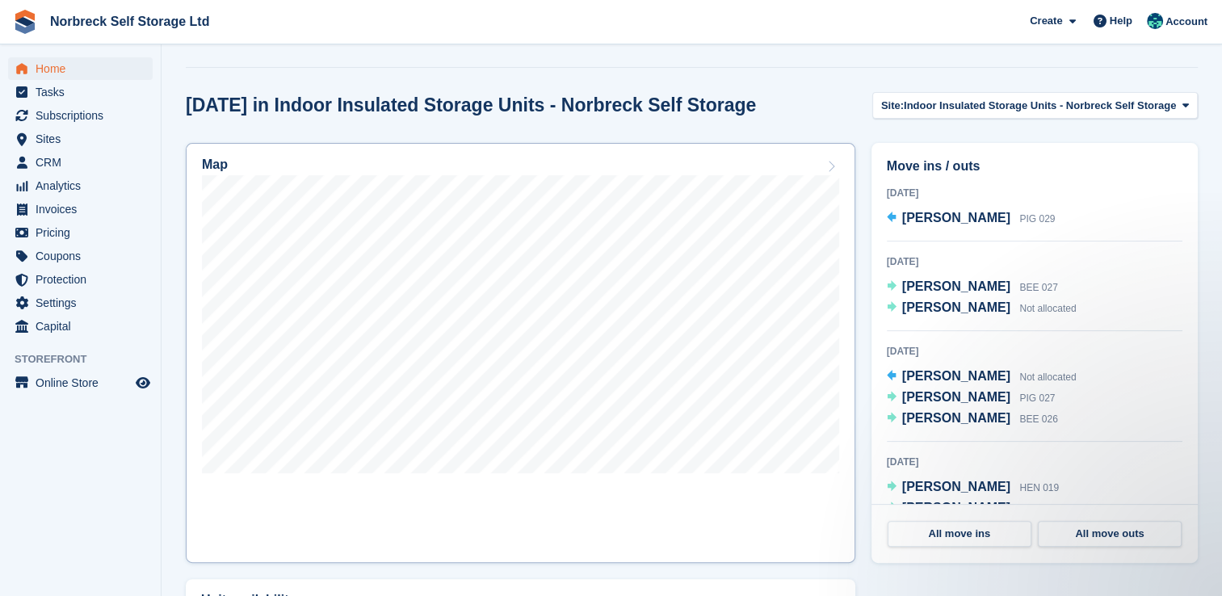
scroll to position [404, 0]
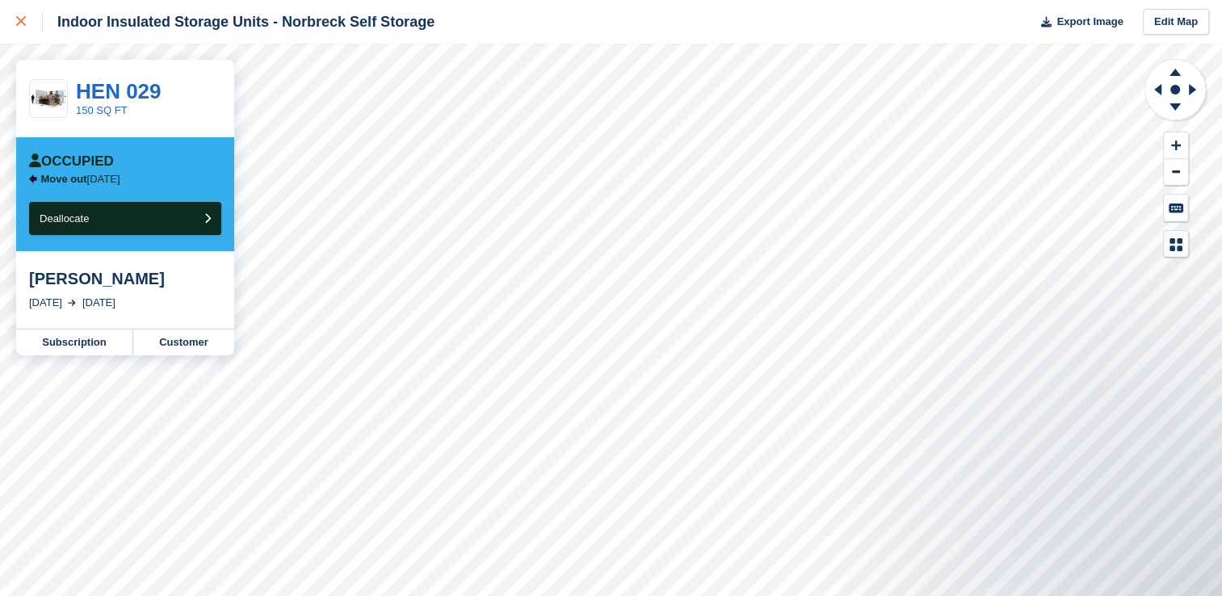
click at [13, 12] on link at bounding box center [21, 22] width 43 height 44
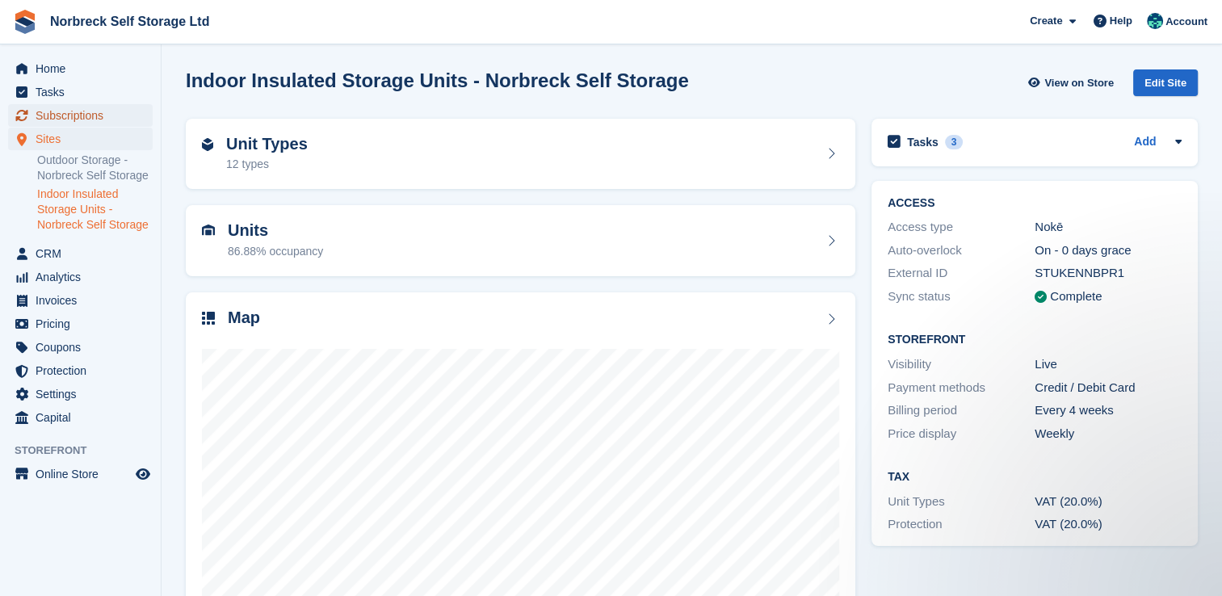
click at [124, 121] on span "Subscriptions" at bounding box center [84, 115] width 97 height 23
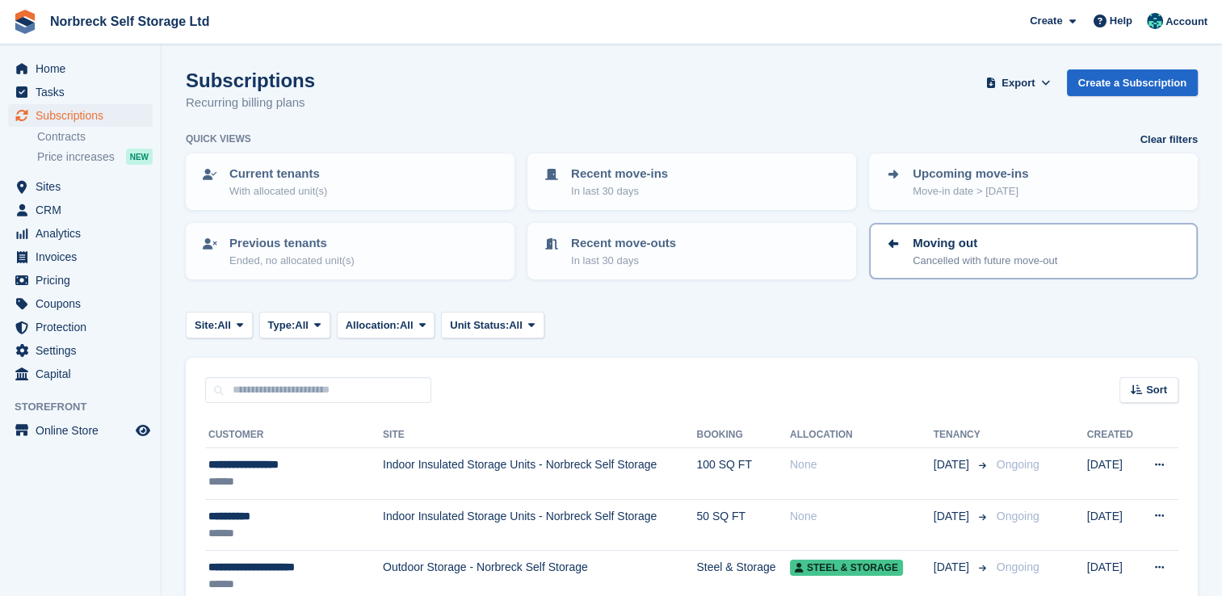
click at [931, 257] on p "Cancelled with future move-out" at bounding box center [985, 261] width 145 height 16
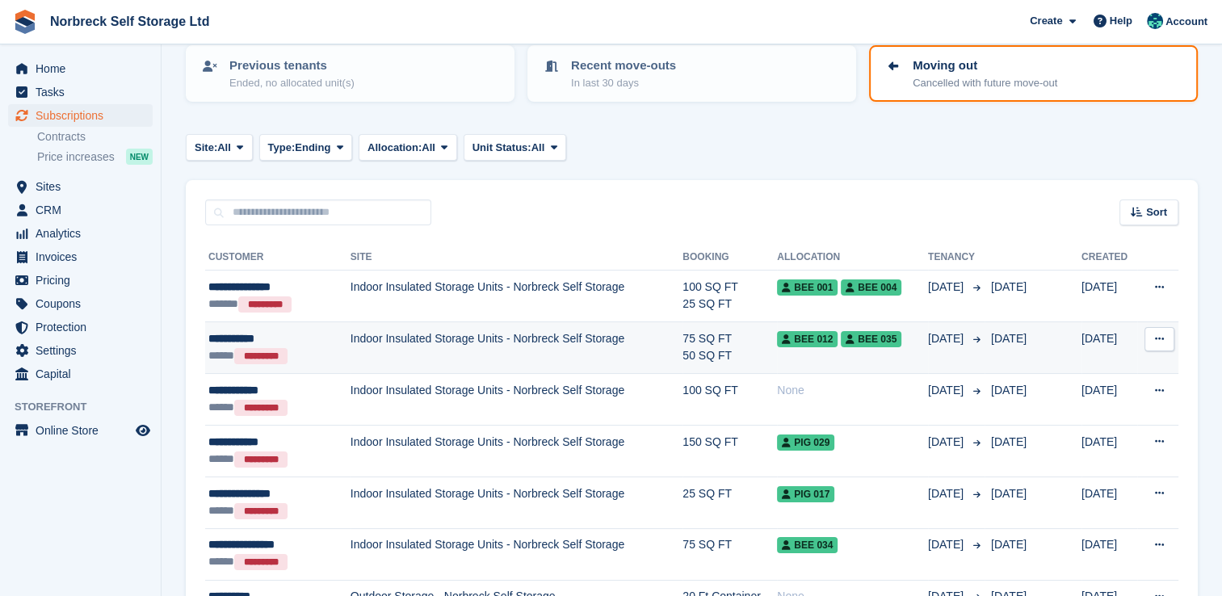
scroll to position [242, 0]
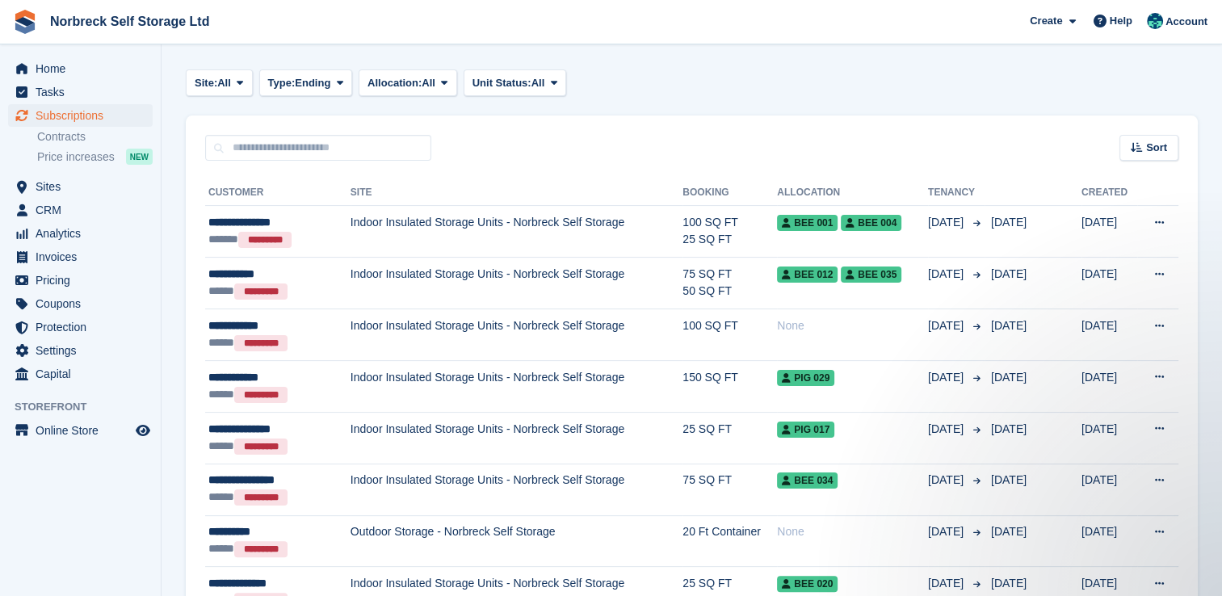
click at [1137, 163] on div "**********" at bounding box center [692, 473] width 1012 height 625
click at [1142, 157] on div "Sort" at bounding box center [1149, 148] width 59 height 27
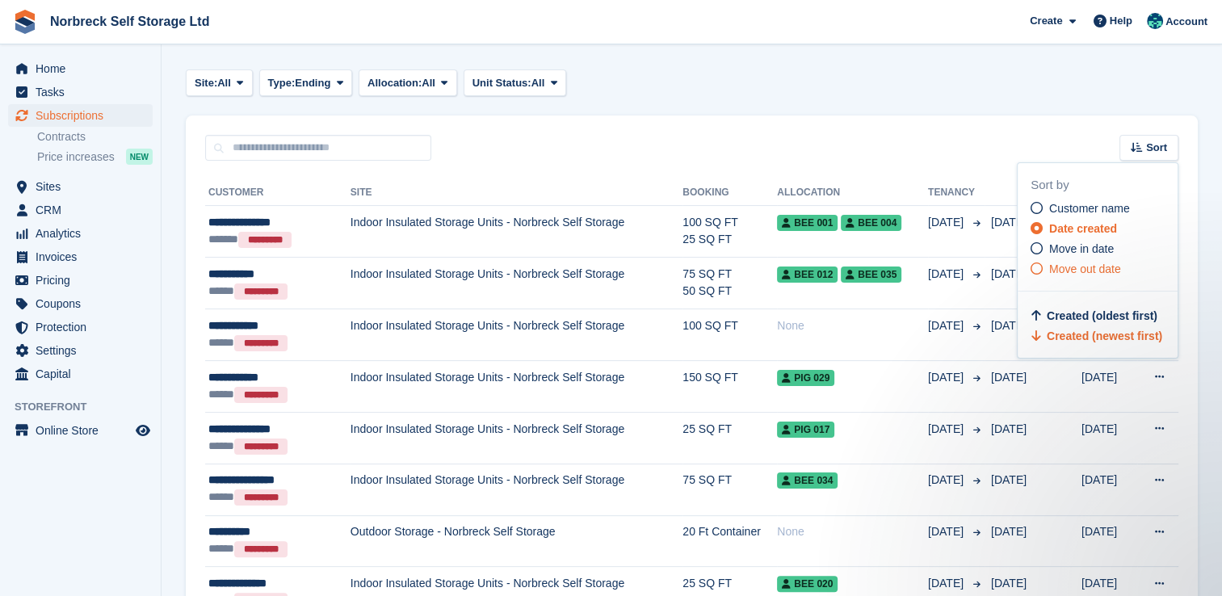
click at [1103, 271] on span "Move out date" at bounding box center [1085, 269] width 72 height 13
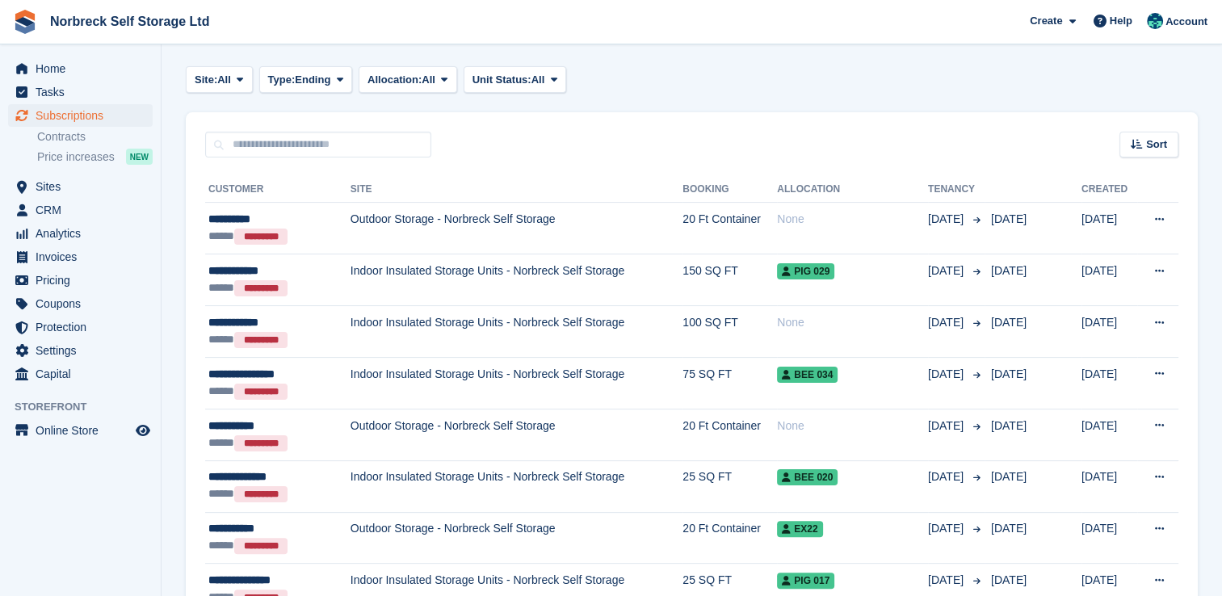
scroll to position [242, 0]
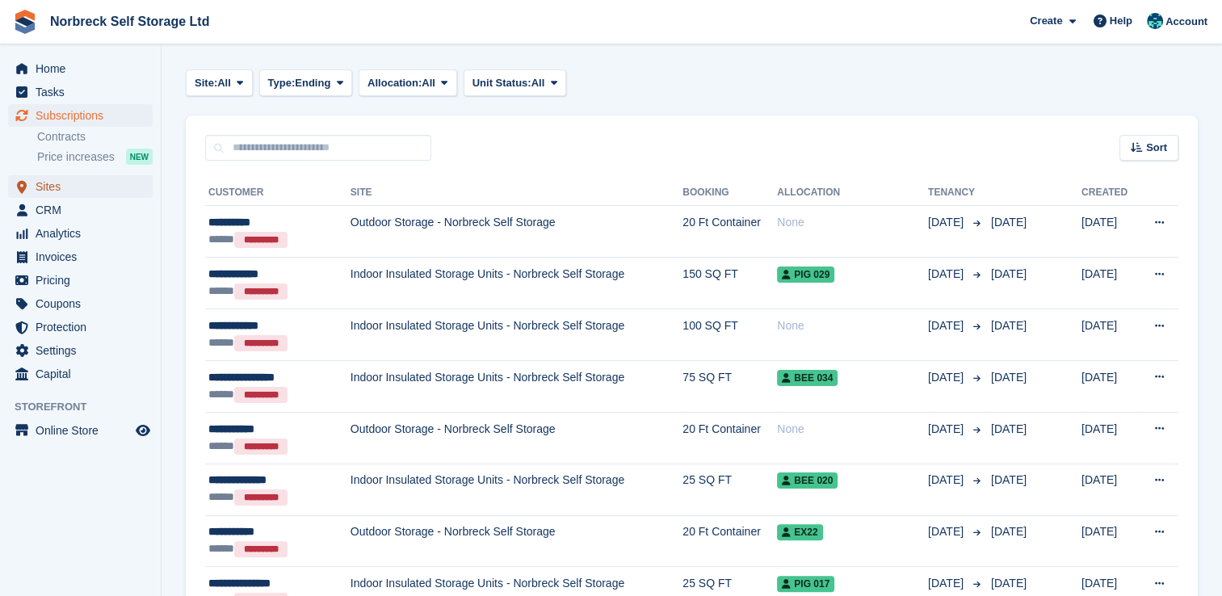
click at [93, 186] on span "Sites" at bounding box center [84, 186] width 97 height 23
click at [75, 235] on span "Analytics" at bounding box center [84, 233] width 97 height 23
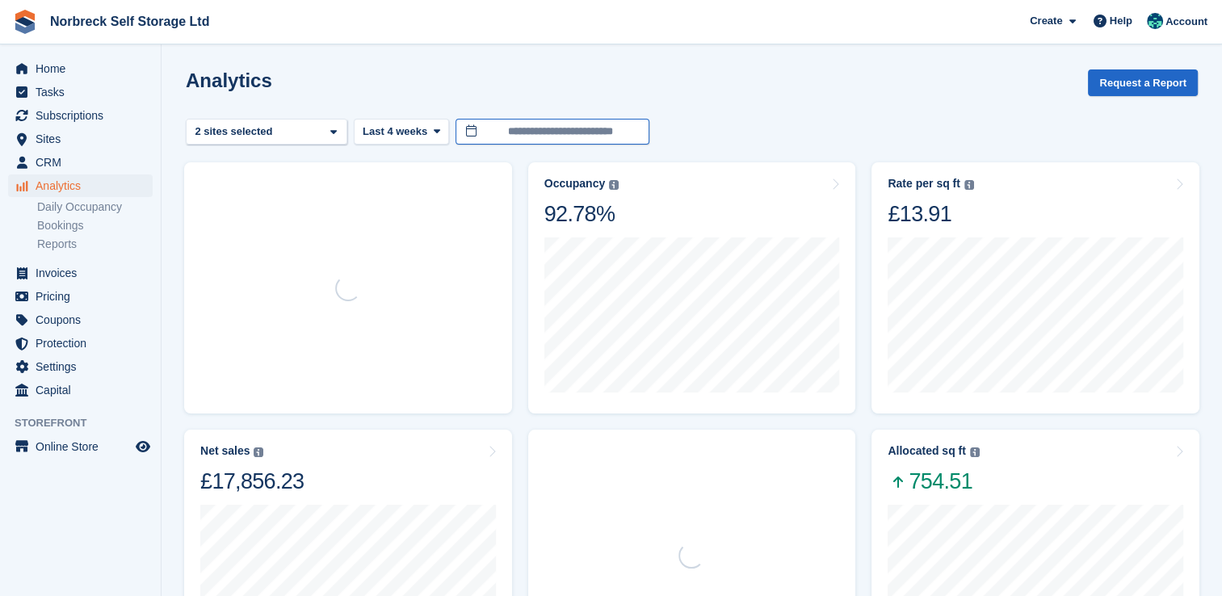
click at [553, 119] on input "**********" at bounding box center [553, 132] width 194 height 27
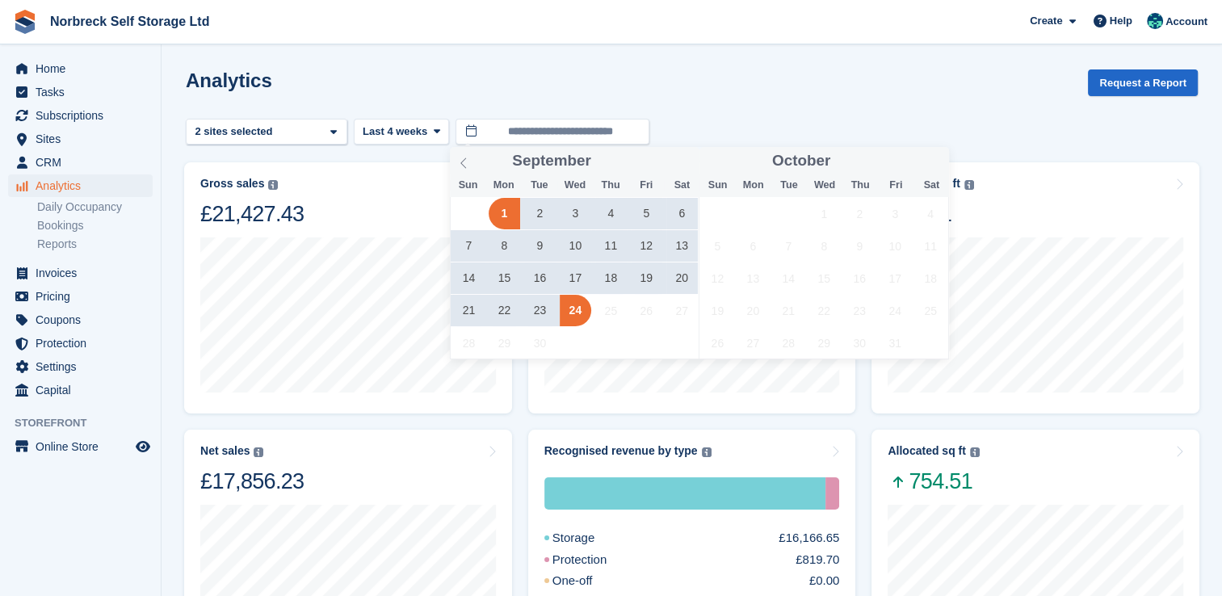
click at [961, 109] on div "Analytics Request a Report" at bounding box center [692, 92] width 1012 height 46
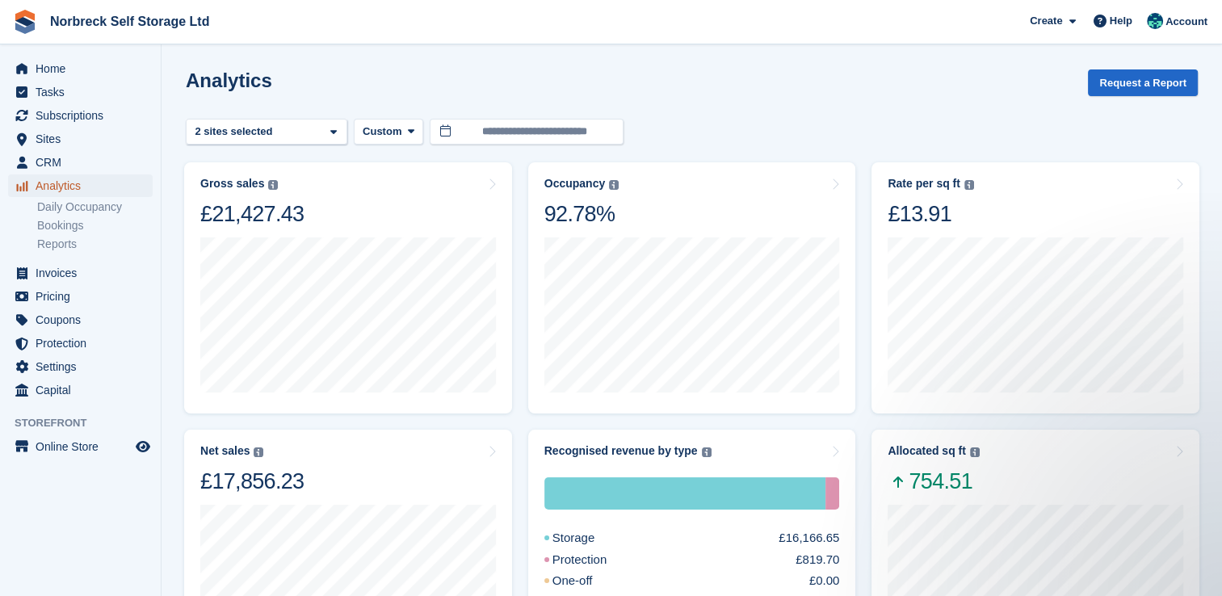
click at [85, 189] on span "Analytics" at bounding box center [84, 185] width 97 height 23
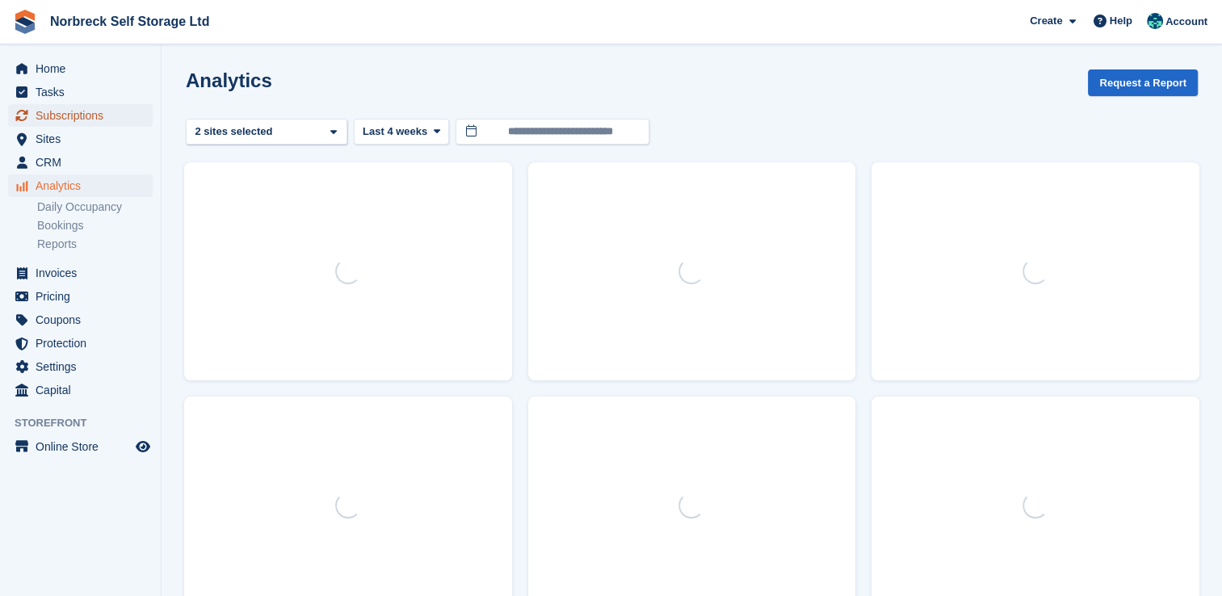
click at [90, 112] on span "Subscriptions" at bounding box center [84, 115] width 97 height 23
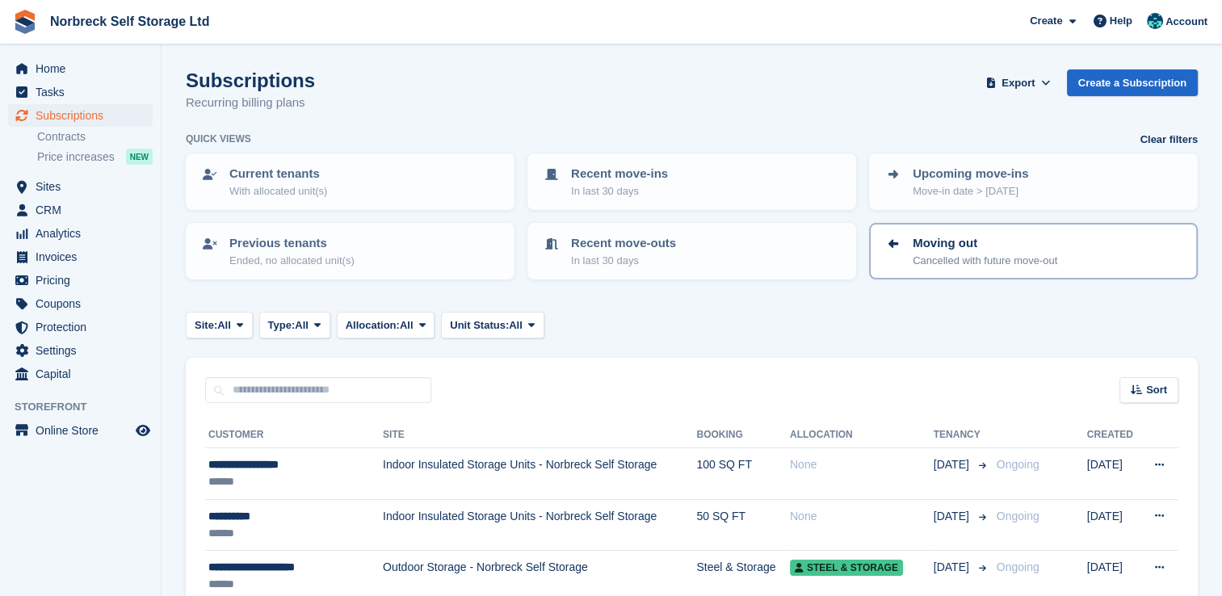
click at [1037, 253] on p "Cancelled with future move-out" at bounding box center [985, 261] width 145 height 16
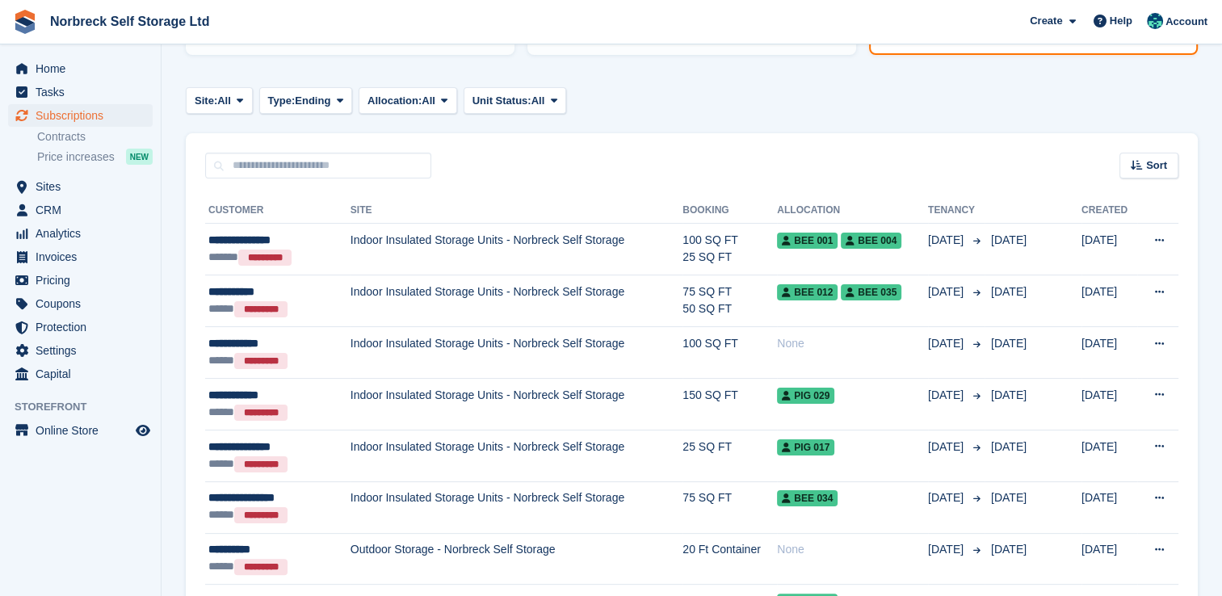
scroll to position [242, 0]
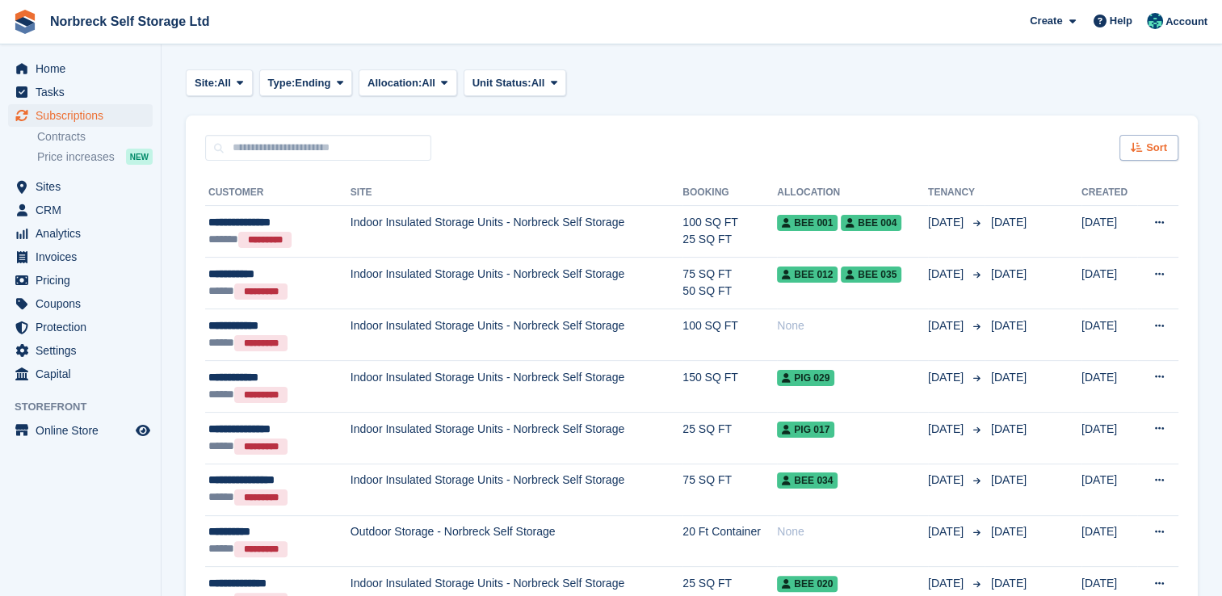
click at [1174, 153] on div "Sort" at bounding box center [1149, 148] width 59 height 27
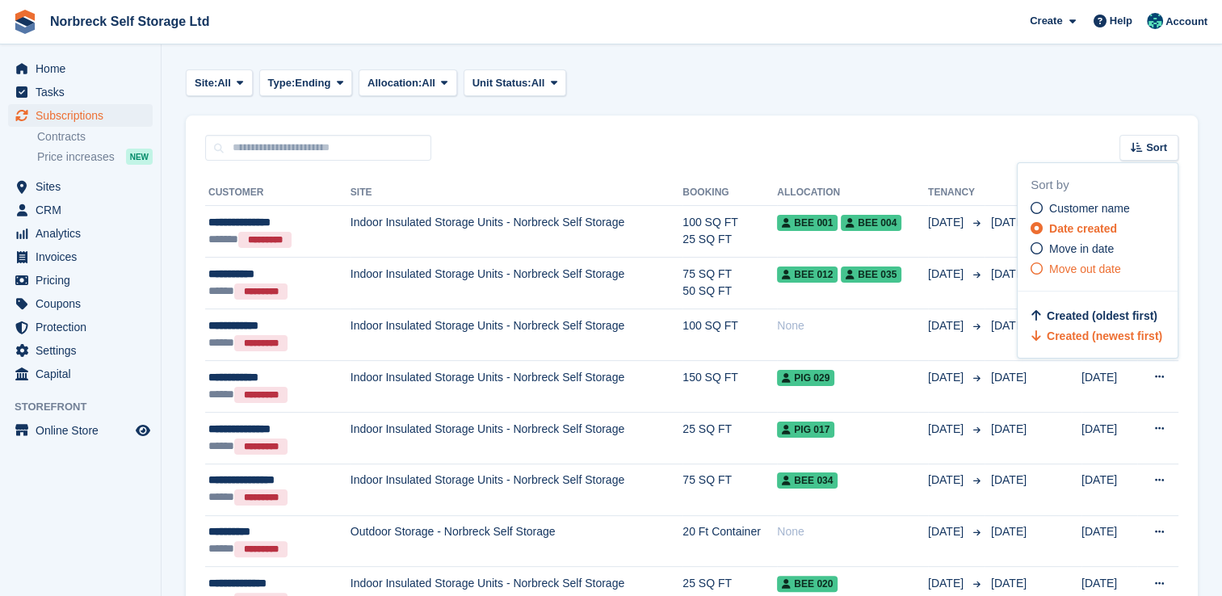
click at [1090, 265] on span "Move out date" at bounding box center [1085, 269] width 72 height 13
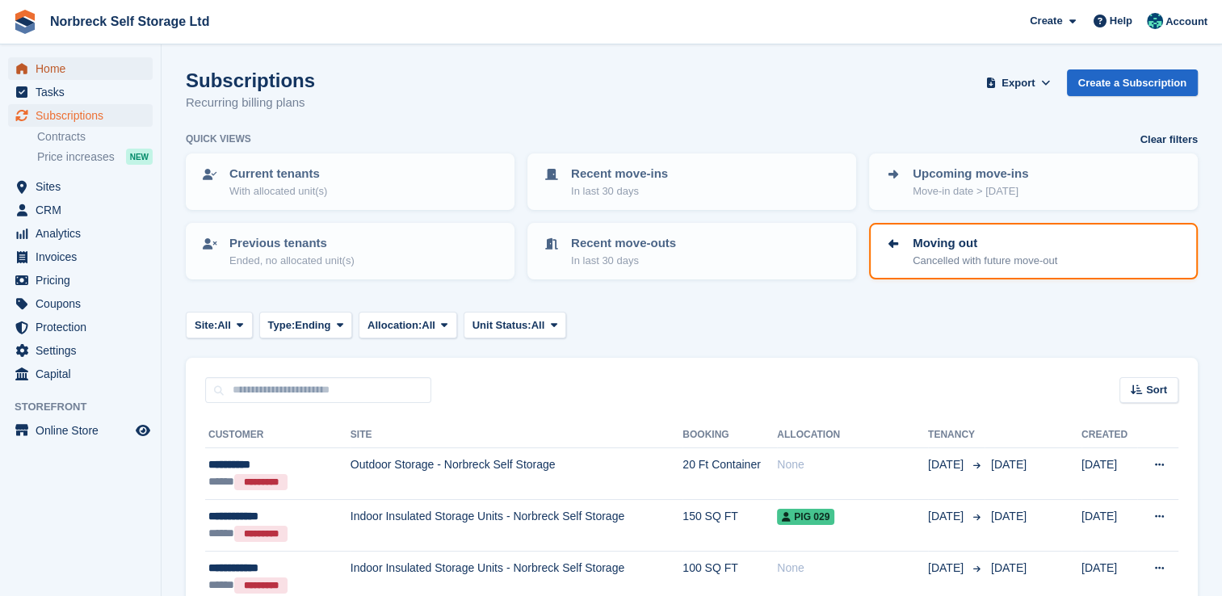
click at [91, 71] on span "Home" at bounding box center [84, 68] width 97 height 23
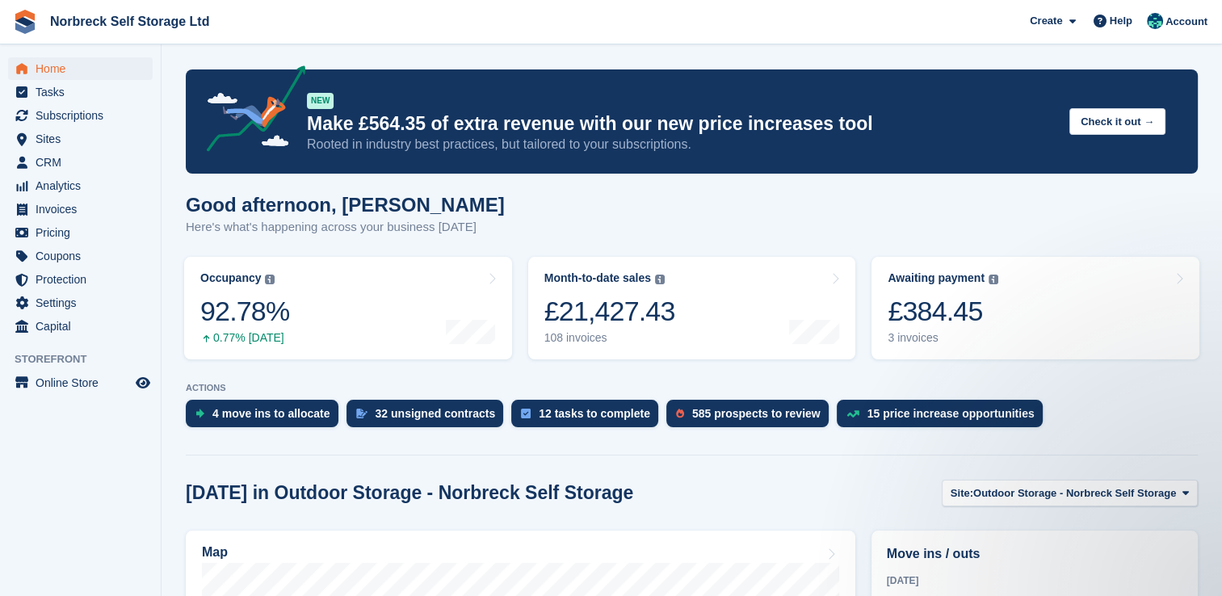
click at [1157, 226] on div "Good afternoon, [PERSON_NAME] Here's what's happening across your business [DAT…" at bounding box center [692, 225] width 1012 height 62
click at [63, 73] on span "Home" at bounding box center [84, 68] width 97 height 23
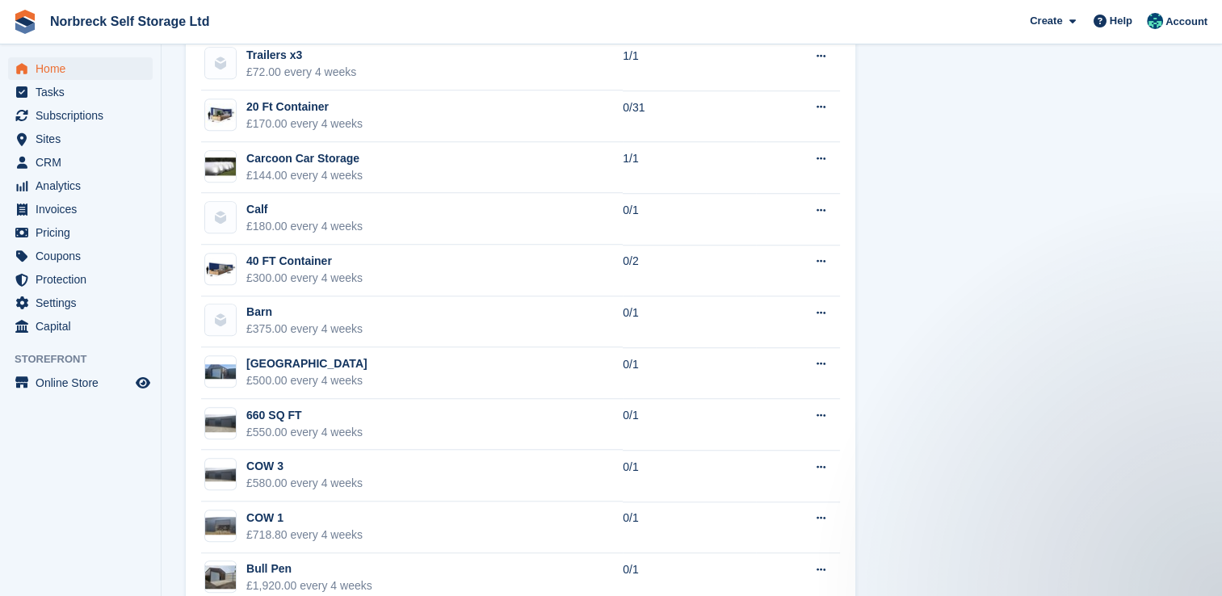
scroll to position [1292, 0]
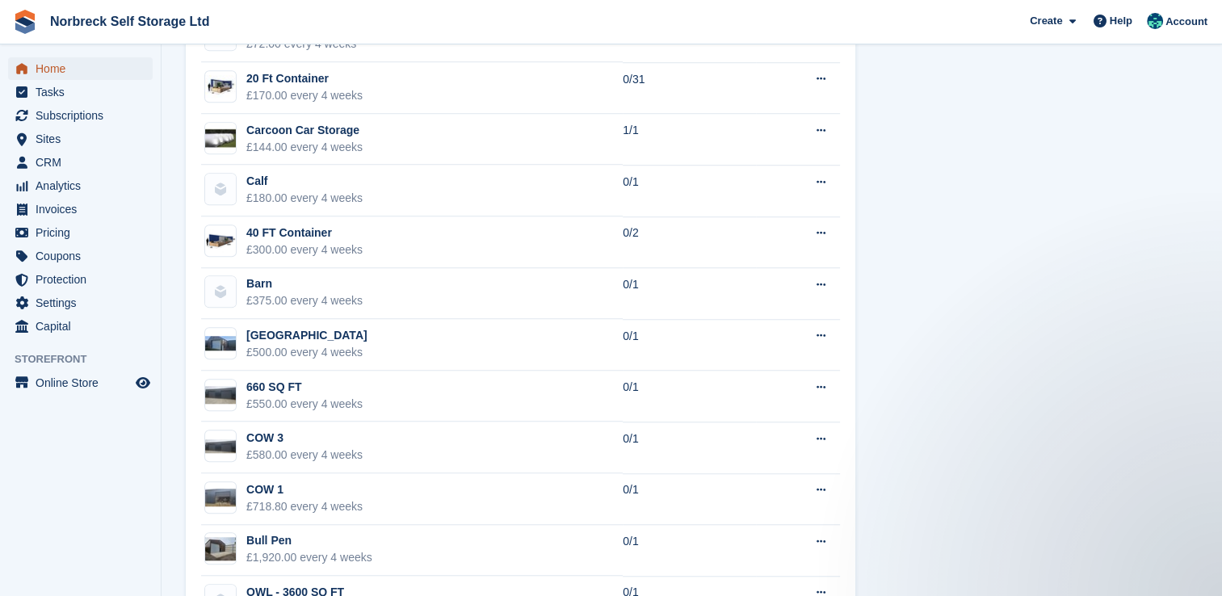
click at [36, 71] on span "Home" at bounding box center [84, 68] width 97 height 23
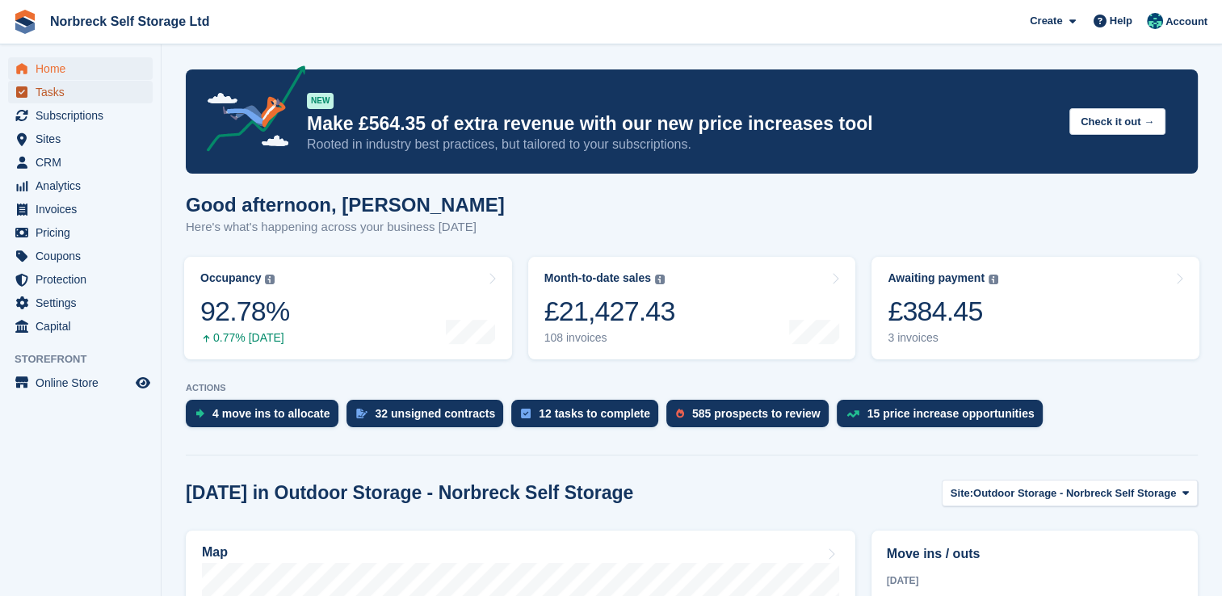
click at [120, 90] on span "Tasks" at bounding box center [84, 92] width 97 height 23
click at [112, 63] on span "Home" at bounding box center [84, 68] width 97 height 23
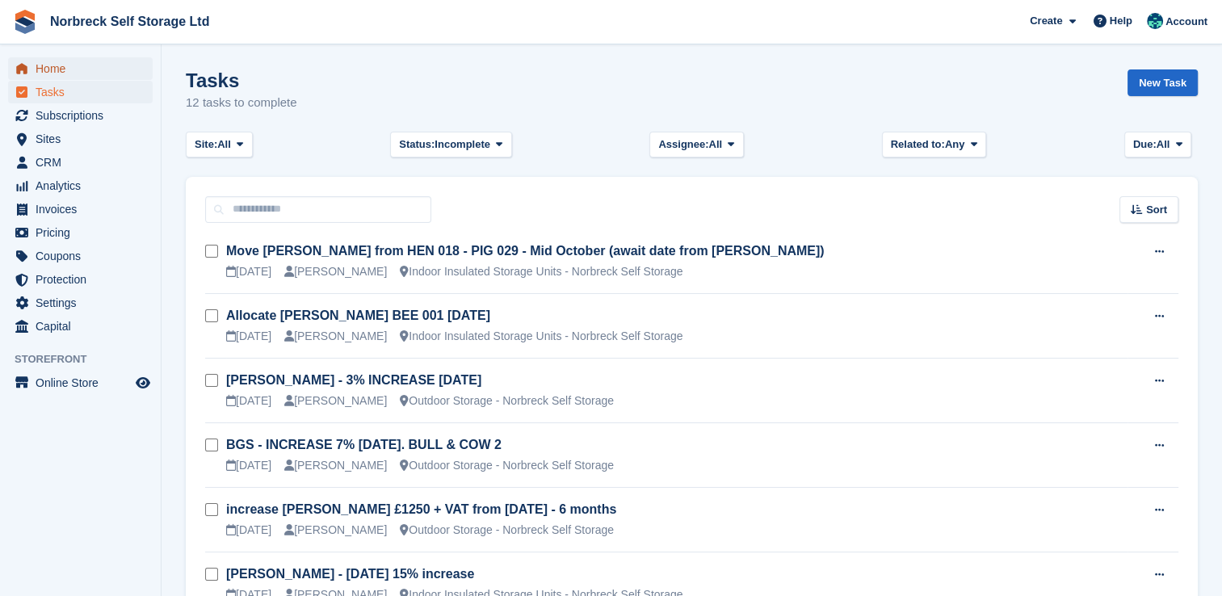
click at [94, 65] on span "Home" at bounding box center [84, 68] width 97 height 23
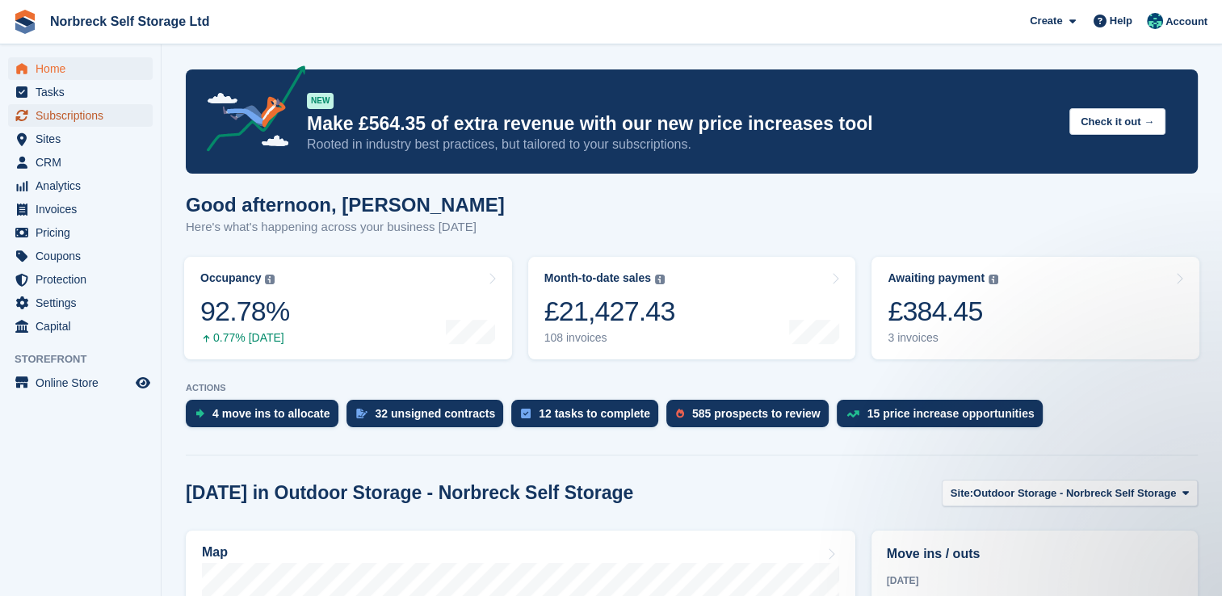
click at [72, 111] on span "Subscriptions" at bounding box center [84, 115] width 97 height 23
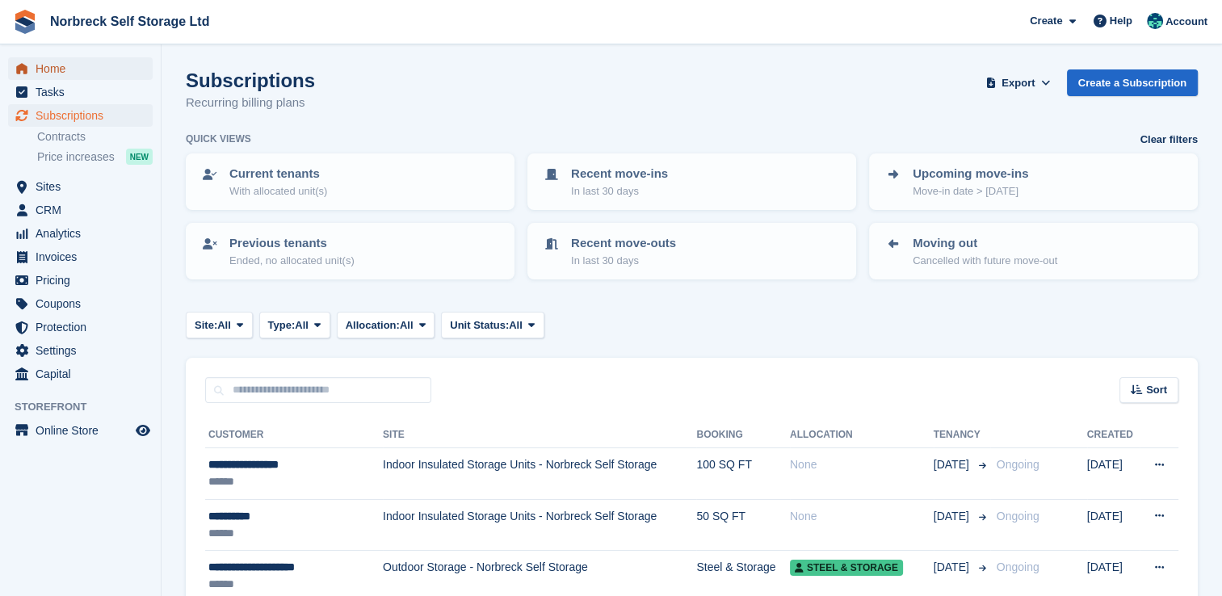
click at [86, 63] on span "Home" at bounding box center [84, 68] width 97 height 23
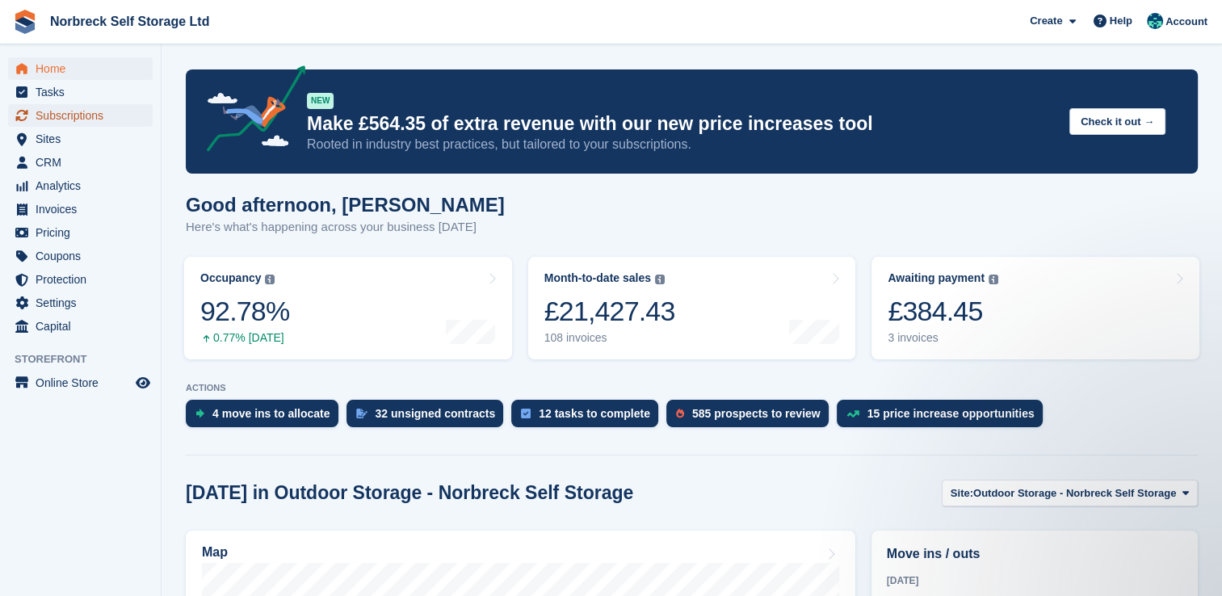
click at [101, 111] on span "Subscriptions" at bounding box center [84, 115] width 97 height 23
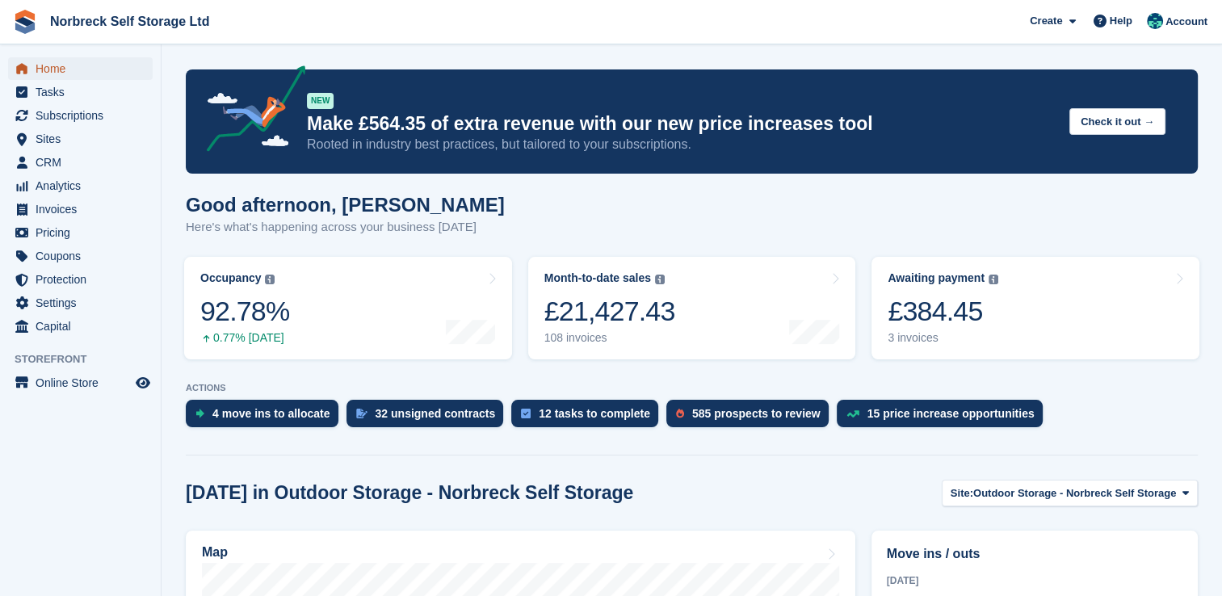
click at [78, 69] on span "Home" at bounding box center [84, 68] width 97 height 23
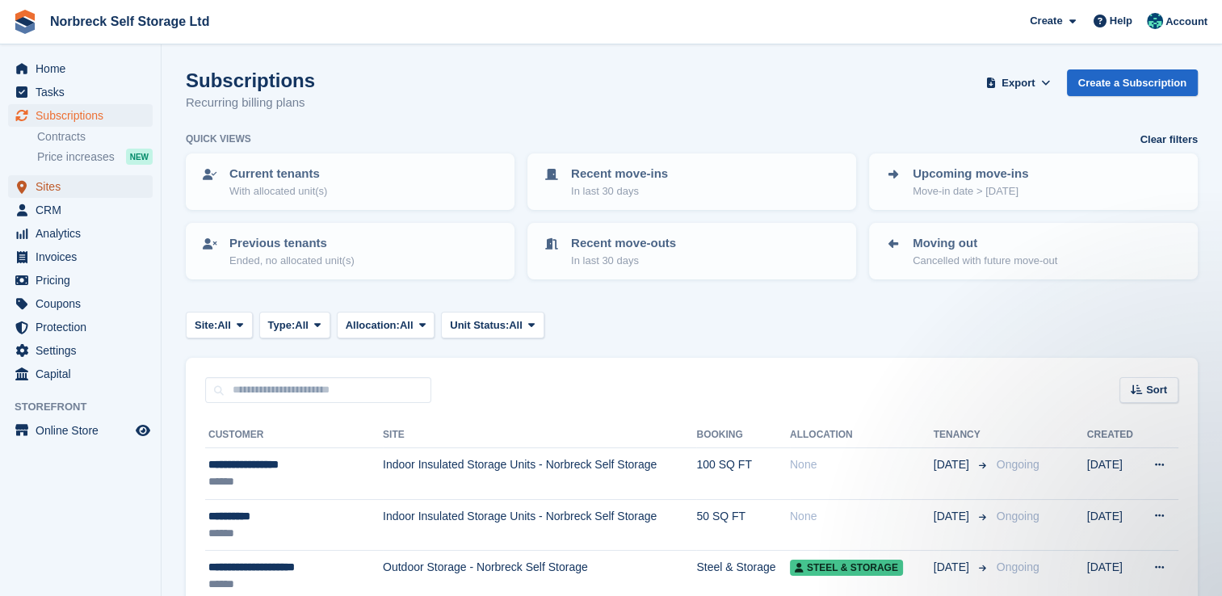
click at [117, 190] on span "Sites" at bounding box center [84, 186] width 97 height 23
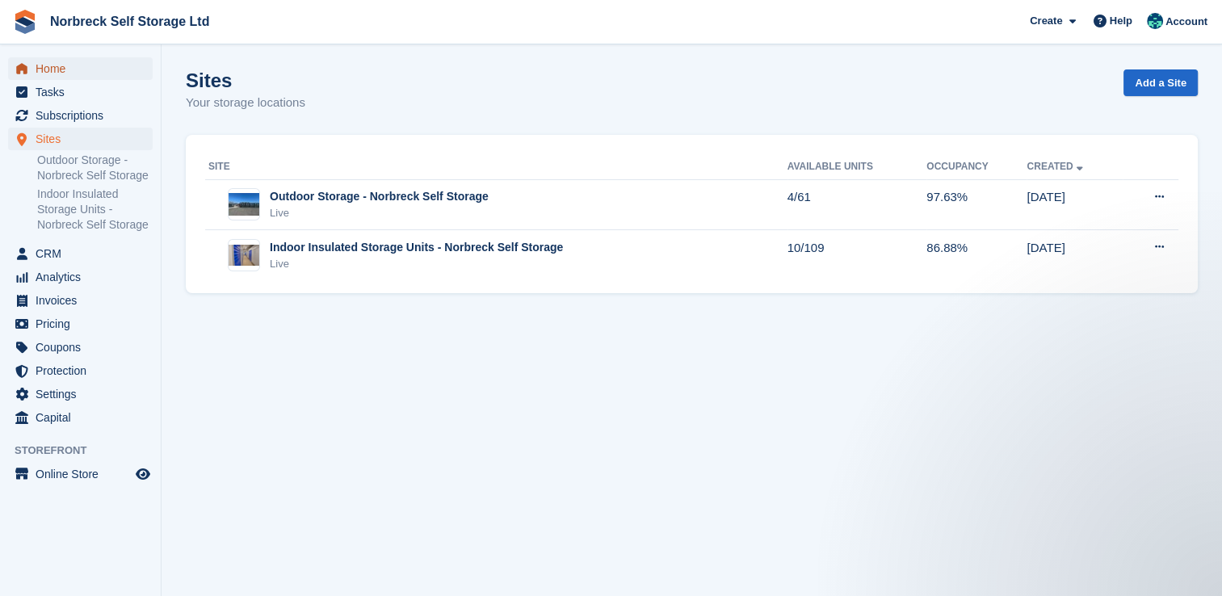
click at [96, 73] on span "Home" at bounding box center [84, 68] width 97 height 23
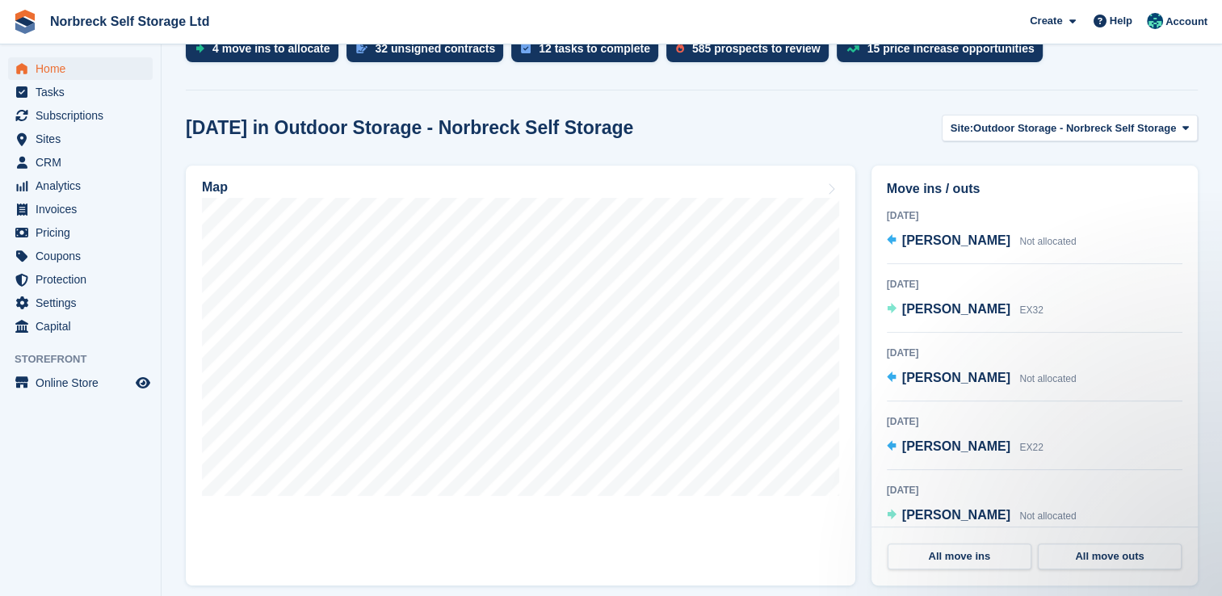
scroll to position [404, 0]
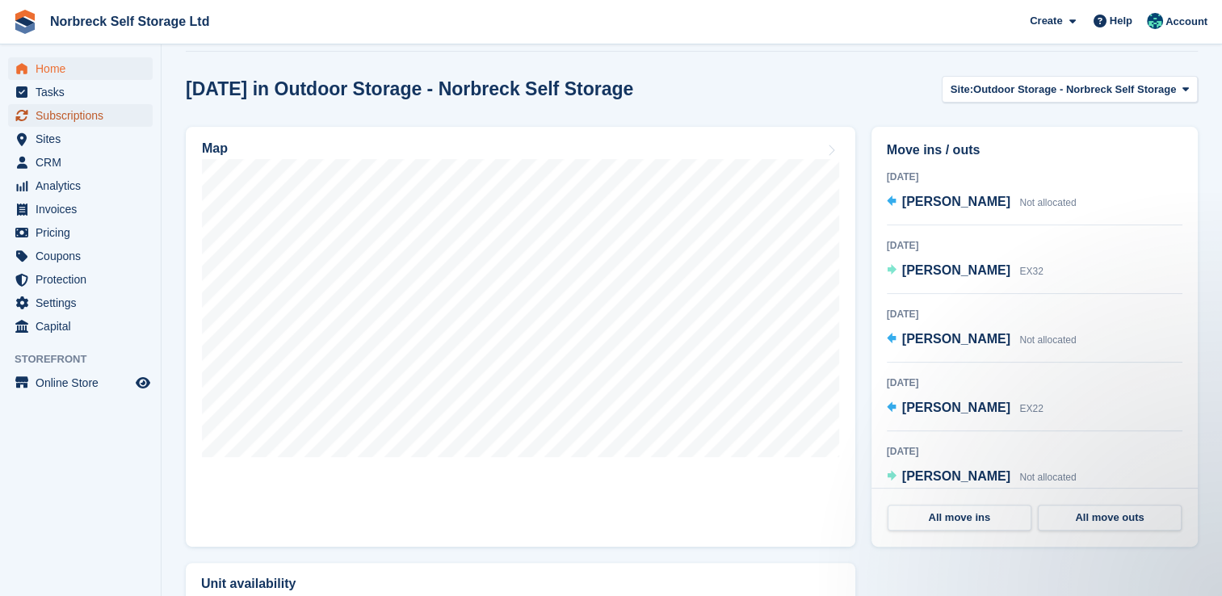
click at [99, 111] on span "Subscriptions" at bounding box center [84, 115] width 97 height 23
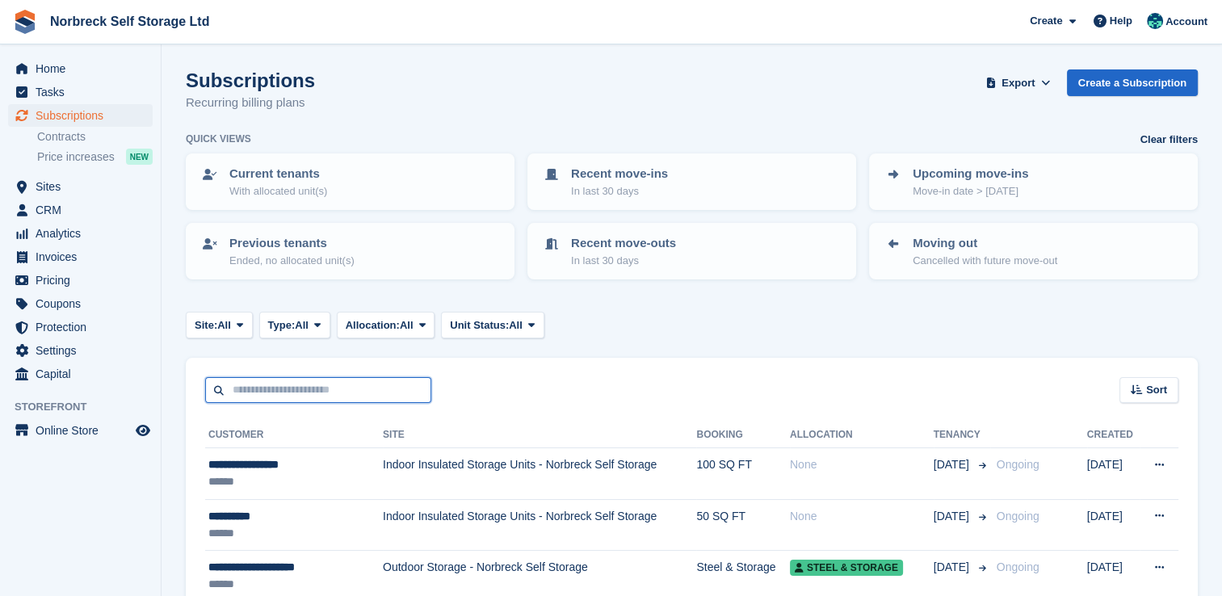
click at [302, 382] on input "text" at bounding box center [318, 390] width 226 height 27
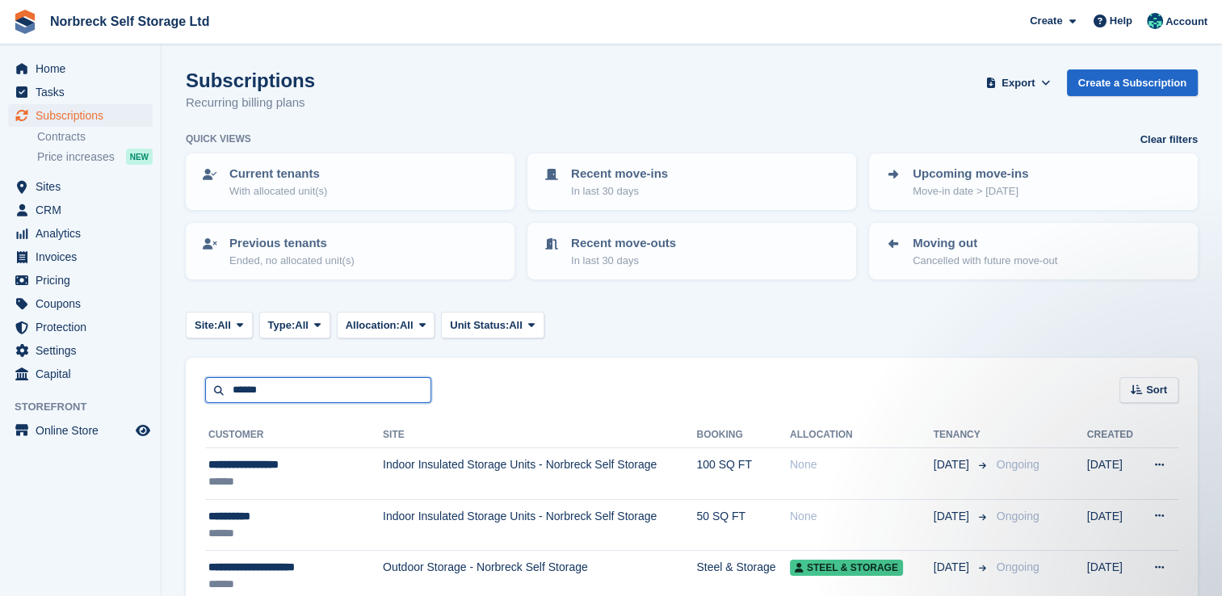
type input "******"
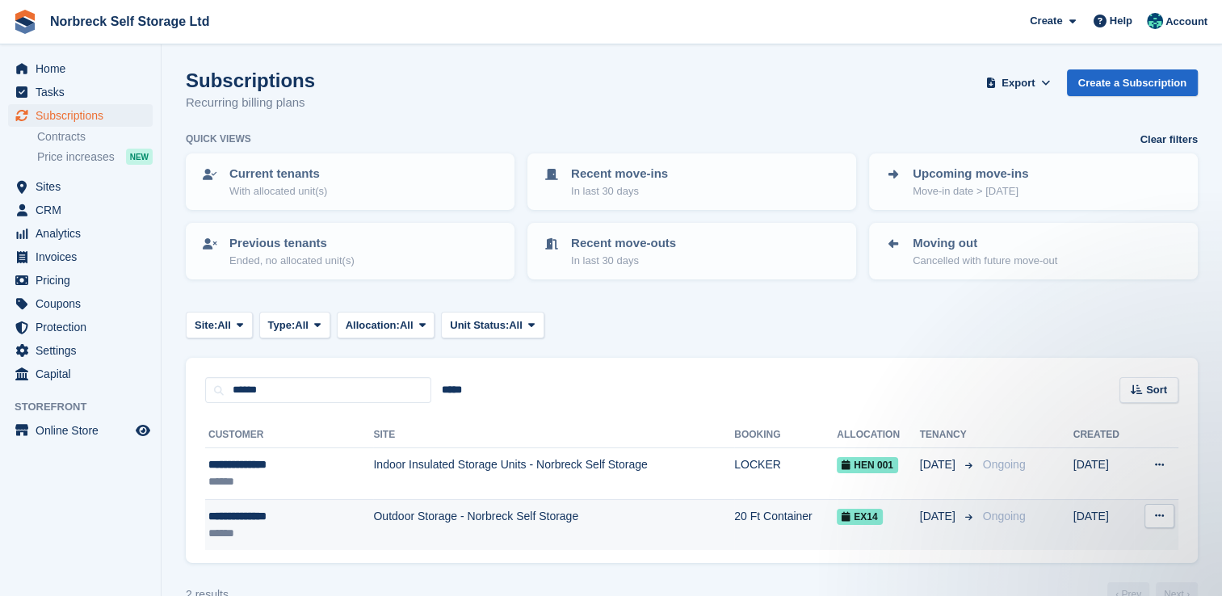
click at [569, 535] on td "Outdoor Storage - Norbreck Self Storage" at bounding box center [553, 524] width 361 height 51
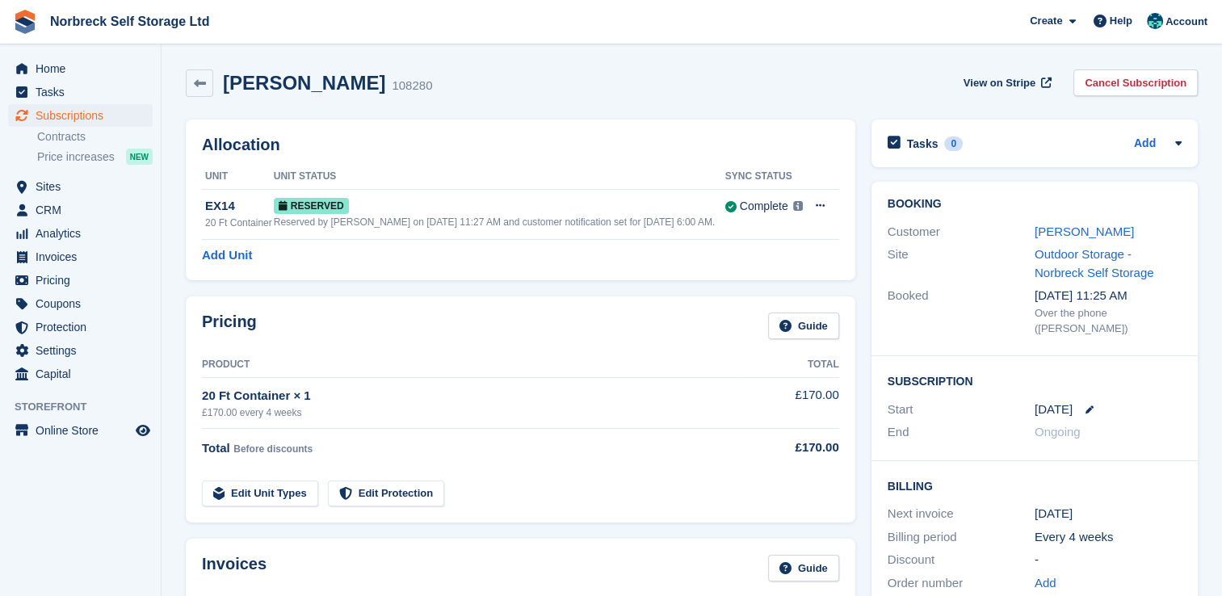
click at [1090, 401] on div "[DATE]" at bounding box center [1108, 410] width 147 height 19
click at [1082, 401] on div "[DATE]" at bounding box center [1108, 410] width 147 height 19
click at [1088, 405] on icon at bounding box center [1090, 409] width 8 height 8
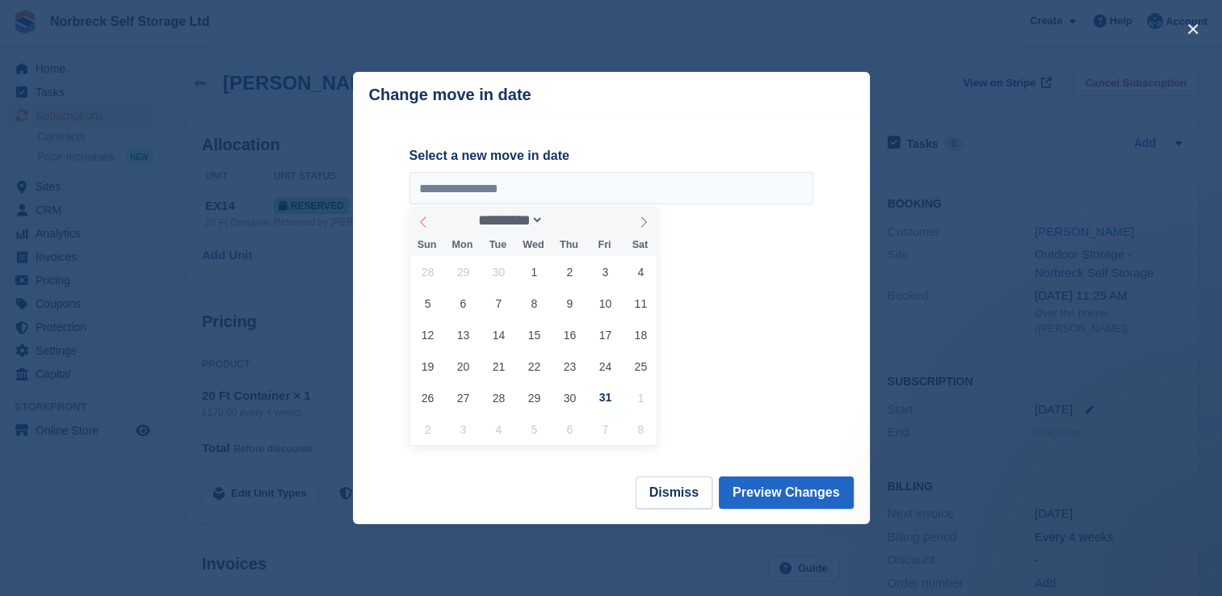
click at [426, 233] on span at bounding box center [423, 219] width 27 height 27
select select "*"
click at [459, 392] on span "29" at bounding box center [463, 398] width 32 height 32
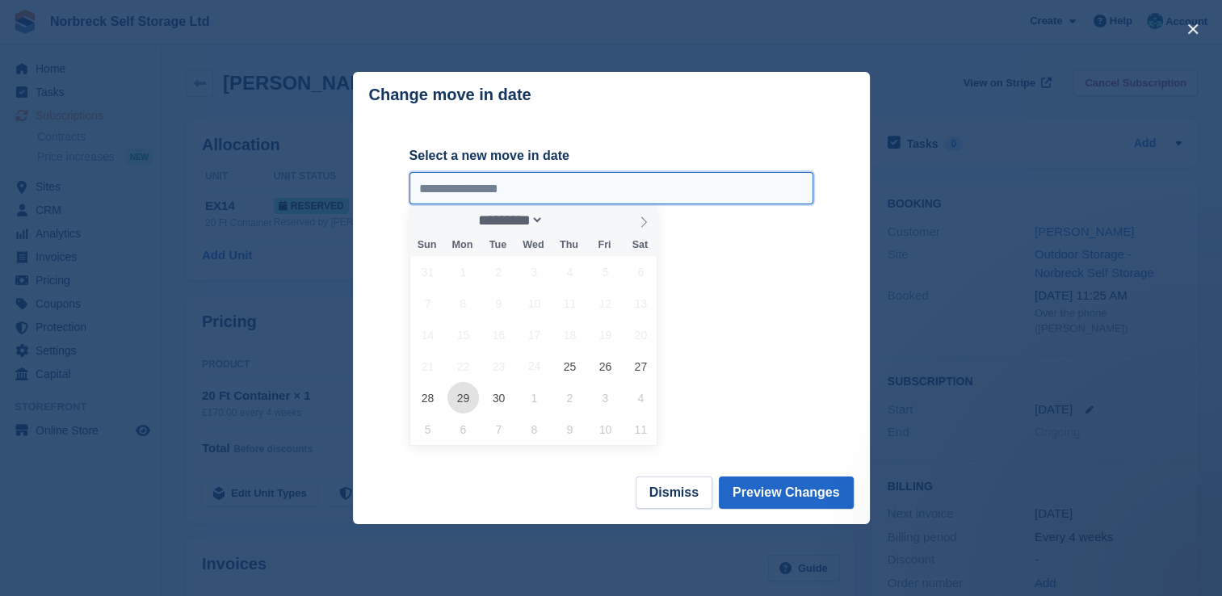
type input "**********"
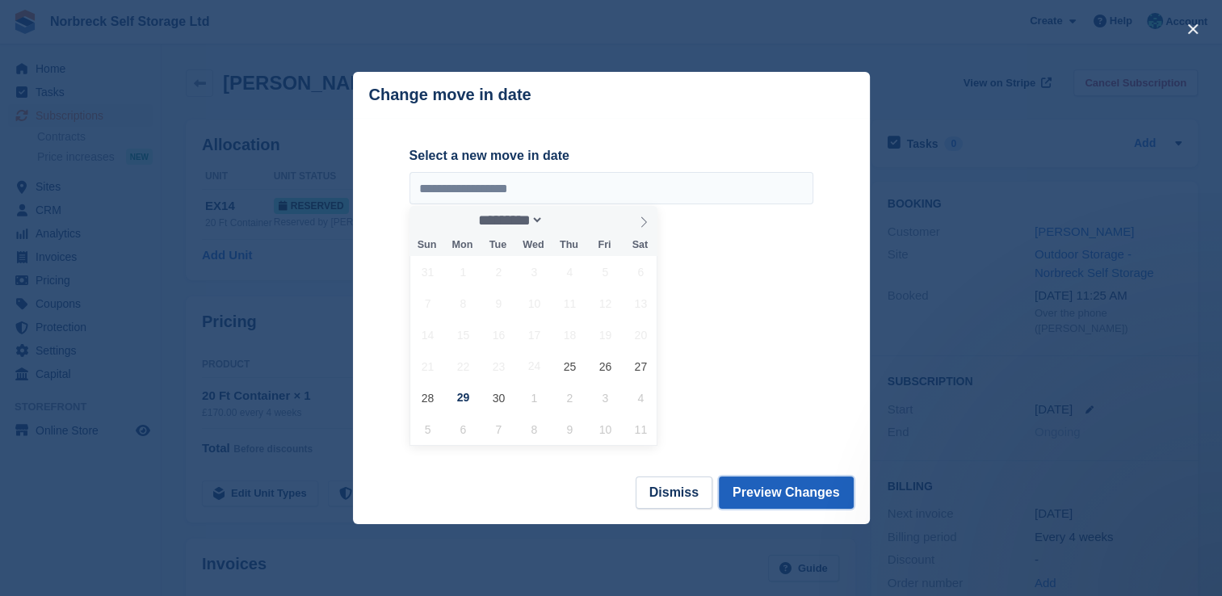
click at [815, 496] on button "Preview Changes" at bounding box center [786, 493] width 135 height 32
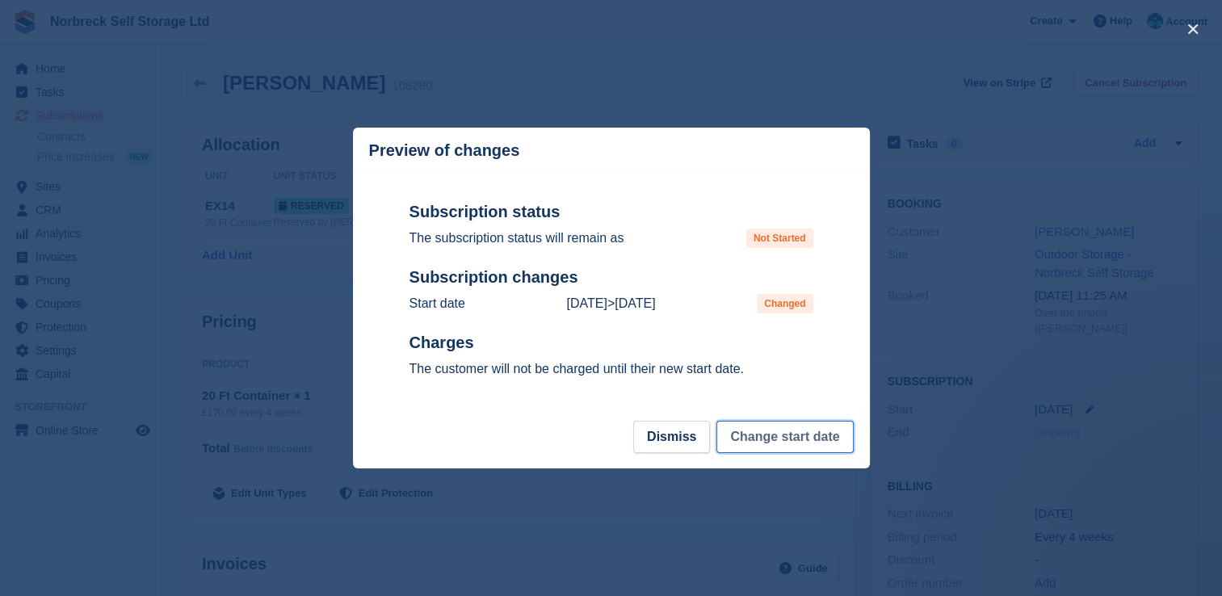
click at [768, 437] on button "Change start date" at bounding box center [784, 437] width 137 height 32
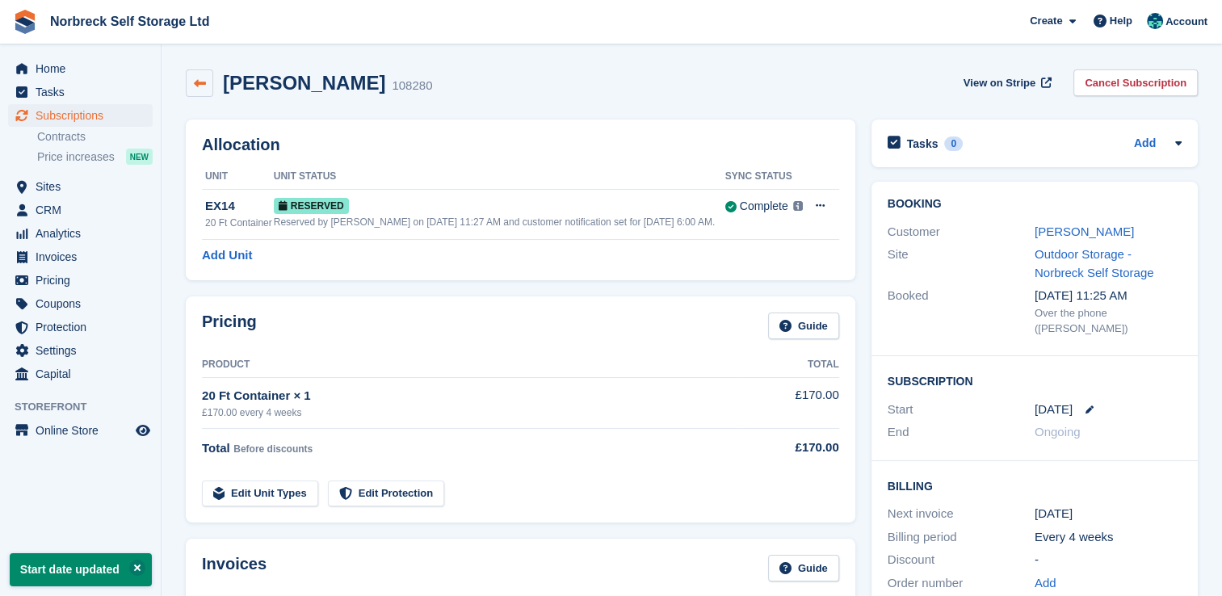
click at [198, 74] on link at bounding box center [199, 82] width 27 height 27
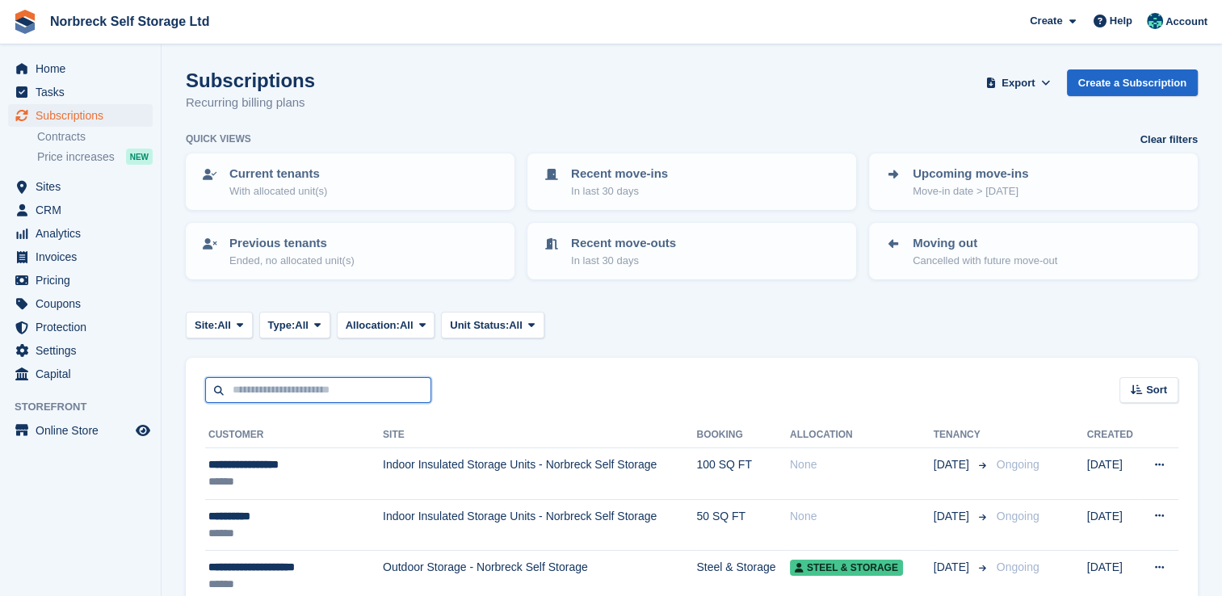
click at [342, 384] on input "text" at bounding box center [318, 390] width 226 height 27
type input "******"
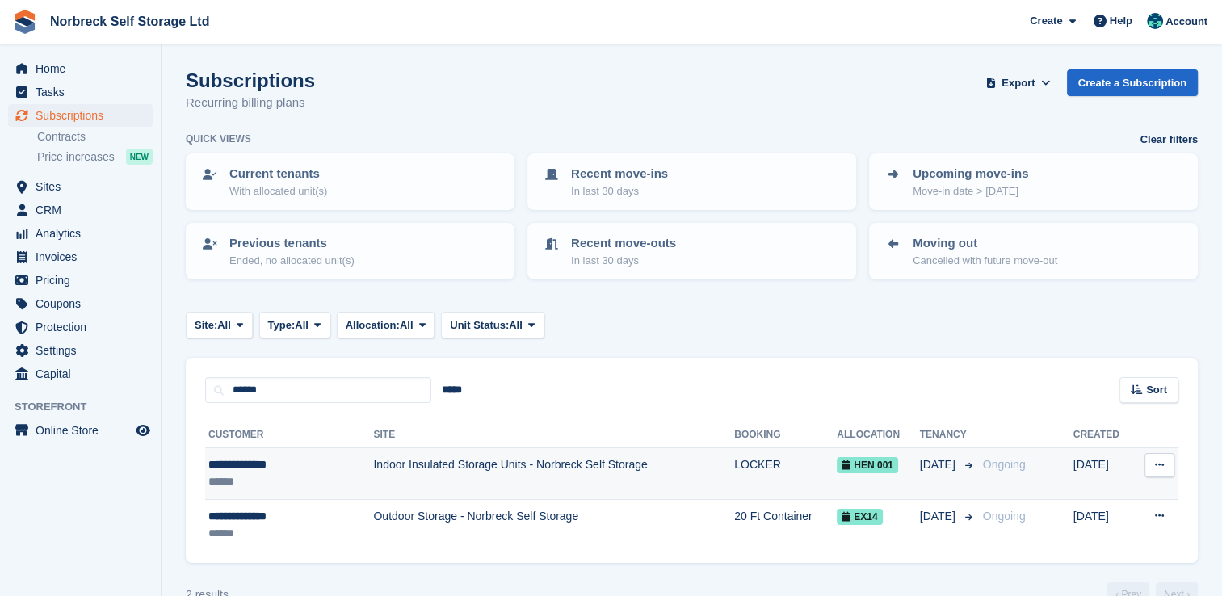
click at [946, 469] on span "[DATE]" at bounding box center [939, 464] width 39 height 17
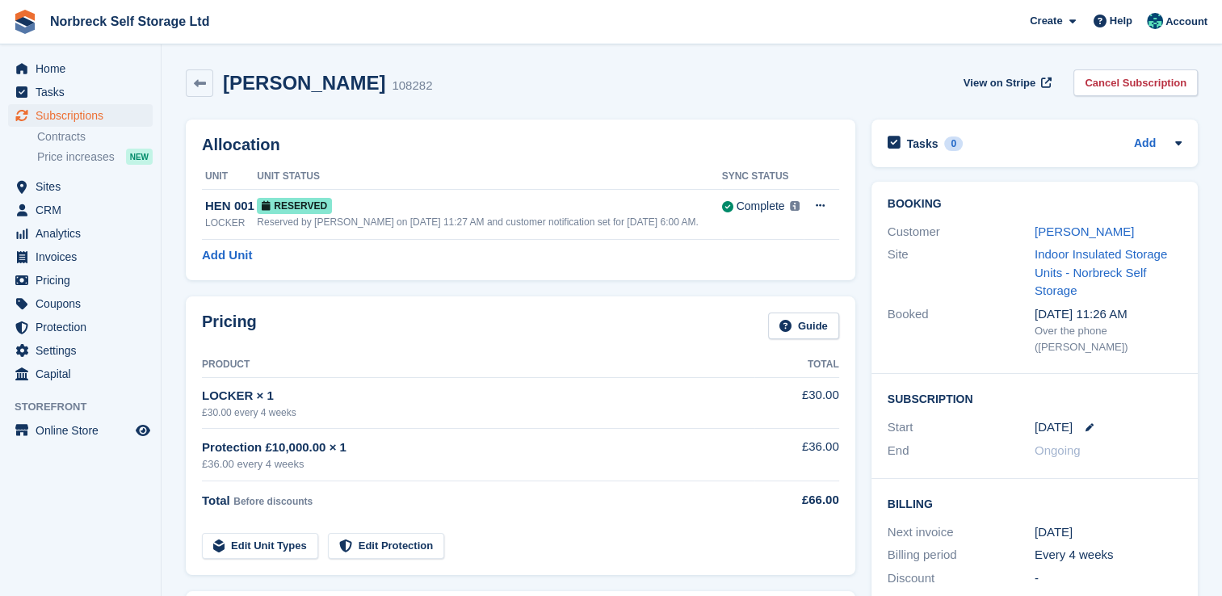
click at [1092, 418] on div "[DATE]" at bounding box center [1108, 427] width 147 height 19
click at [1087, 423] on icon at bounding box center [1090, 427] width 8 height 8
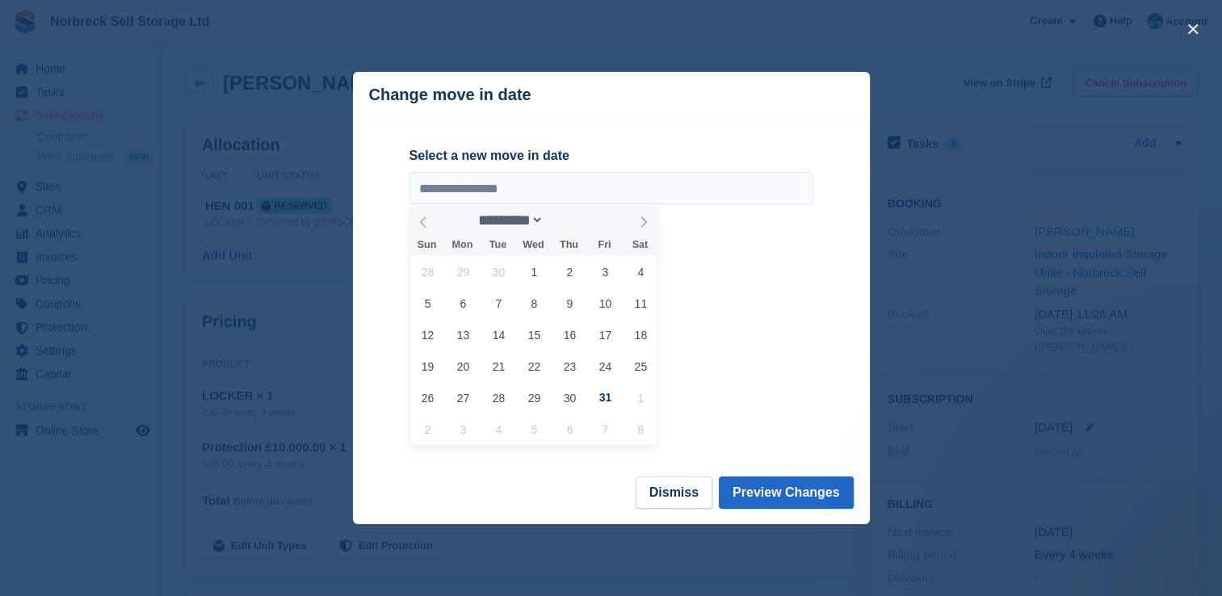
click at [424, 226] on icon at bounding box center [423, 221] width 11 height 11
select select "*"
click at [466, 405] on span "29" at bounding box center [463, 398] width 32 height 32
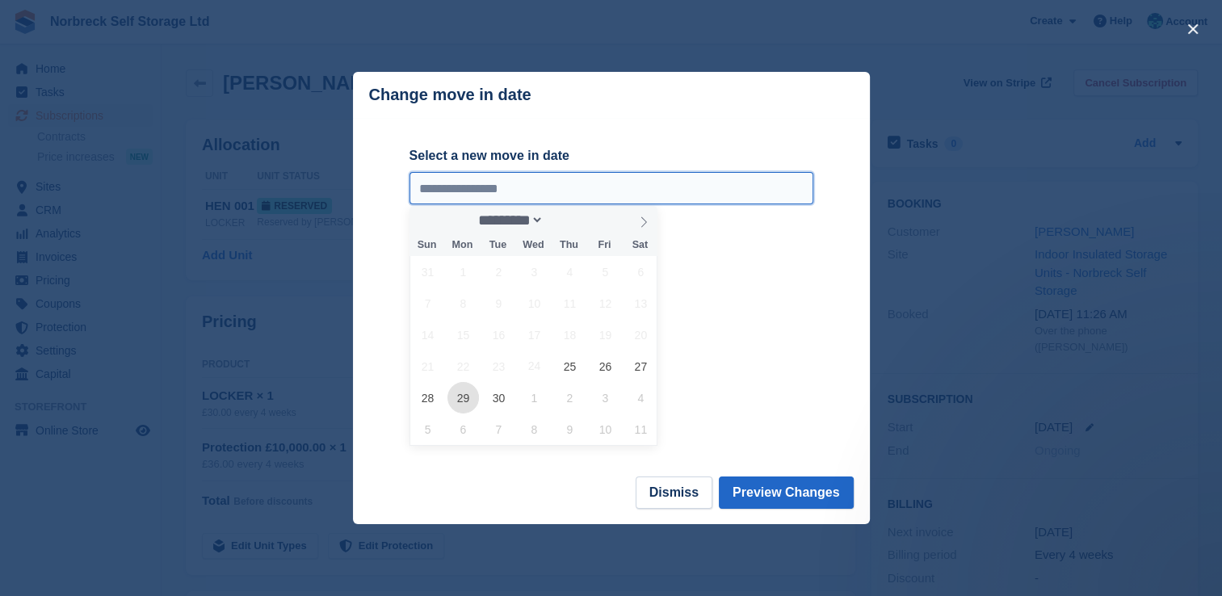
type input "**********"
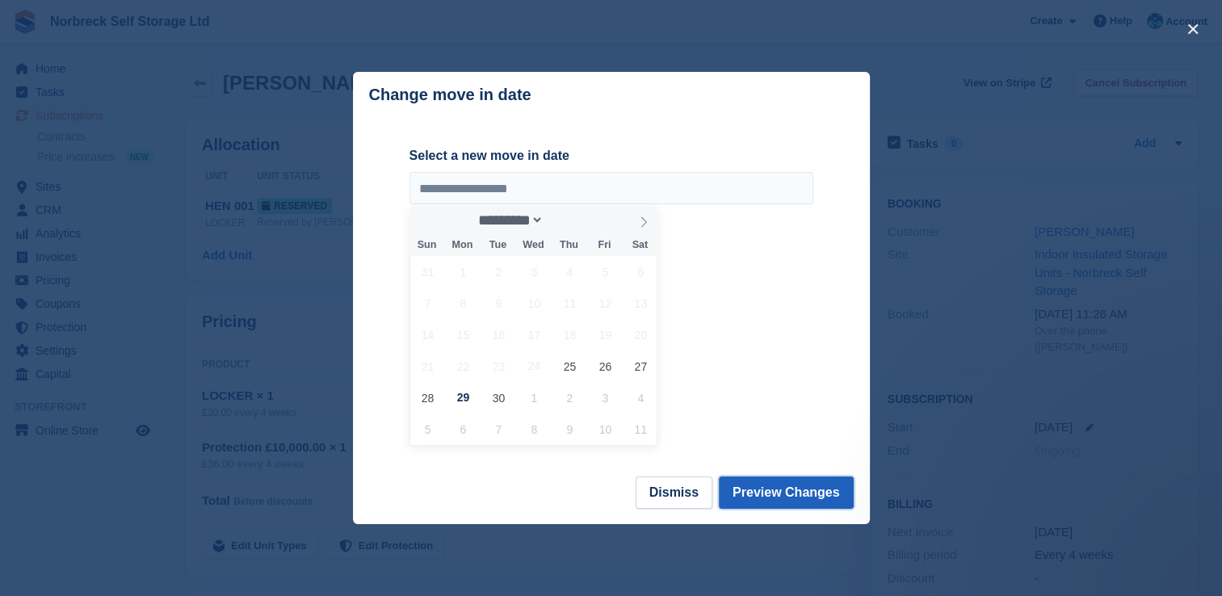
click at [819, 500] on button "Preview Changes" at bounding box center [786, 493] width 135 height 32
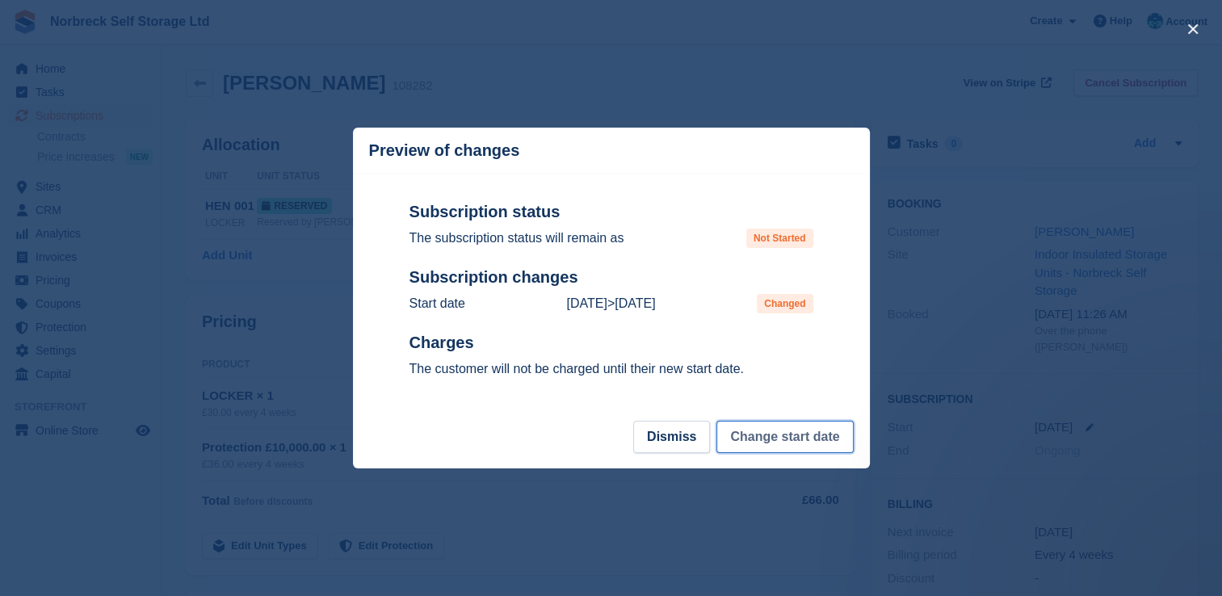
drag, startPoint x: 772, startPoint y: 443, endPoint x: 1191, endPoint y: 515, distance: 424.7
click at [772, 442] on button "Change start date" at bounding box center [784, 437] width 137 height 32
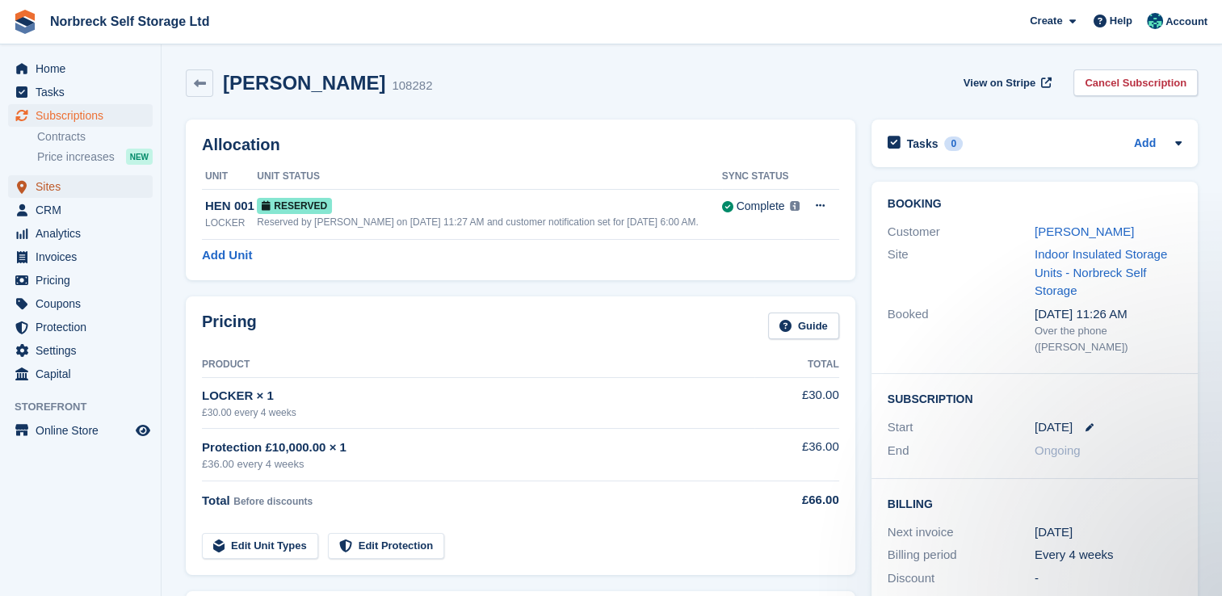
click at [85, 183] on span "Sites" at bounding box center [84, 186] width 97 height 23
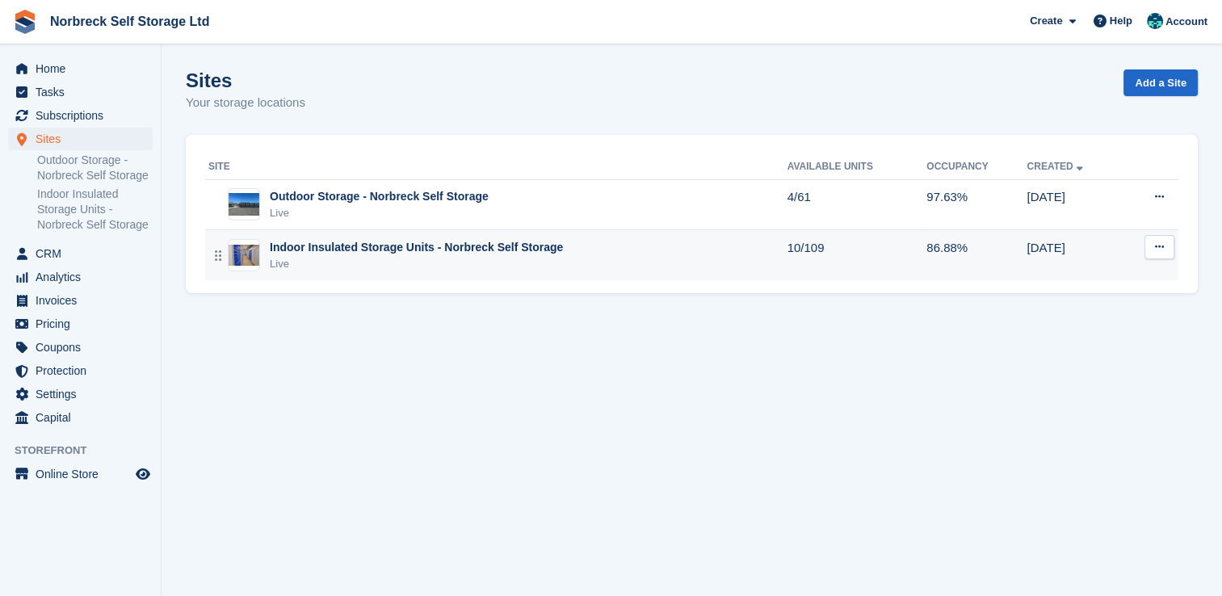
click at [435, 269] on div "Live" at bounding box center [416, 264] width 293 height 16
